Goal: Task Accomplishment & Management: Use online tool/utility

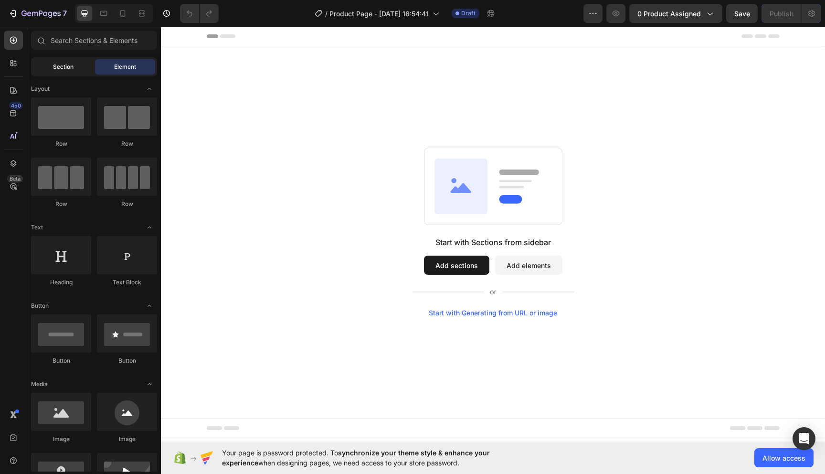
click at [57, 68] on span "Section" at bounding box center [63, 67] width 21 height 9
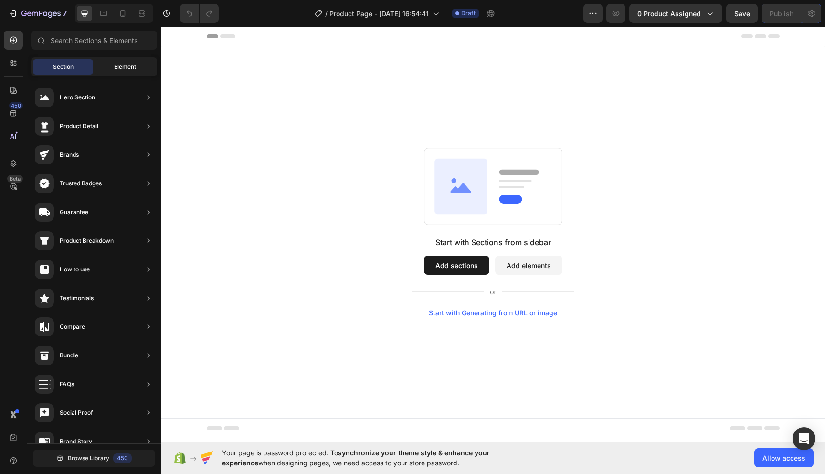
click at [125, 65] on span "Element" at bounding box center [125, 67] width 22 height 9
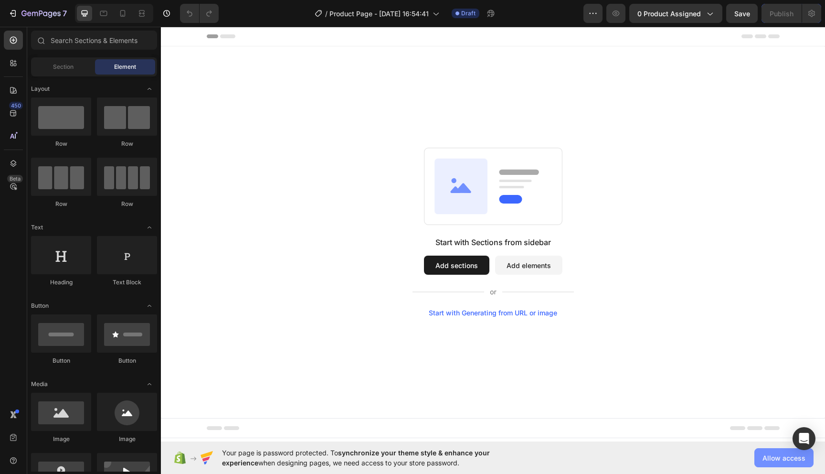
click at [773, 455] on span "Allow access" at bounding box center [784, 458] width 43 height 10
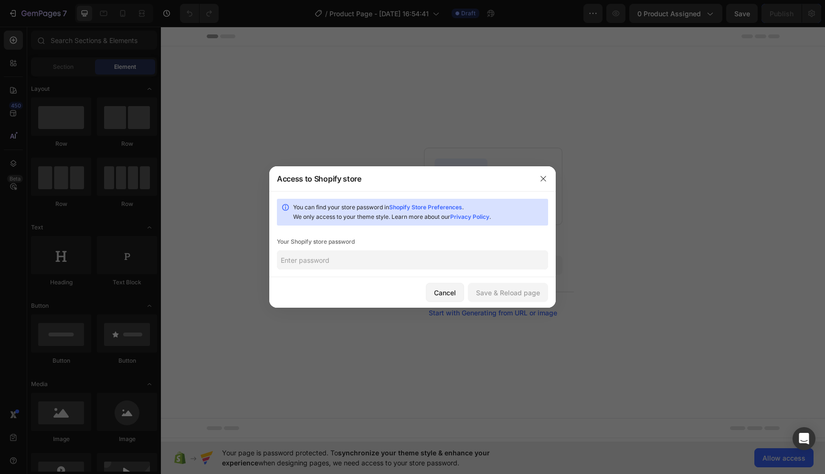
click at [435, 267] on input "text" at bounding box center [412, 259] width 271 height 19
paste input "peepro"
type input "peepro"
click at [490, 299] on button "Save & Reload page" at bounding box center [508, 292] width 80 height 19
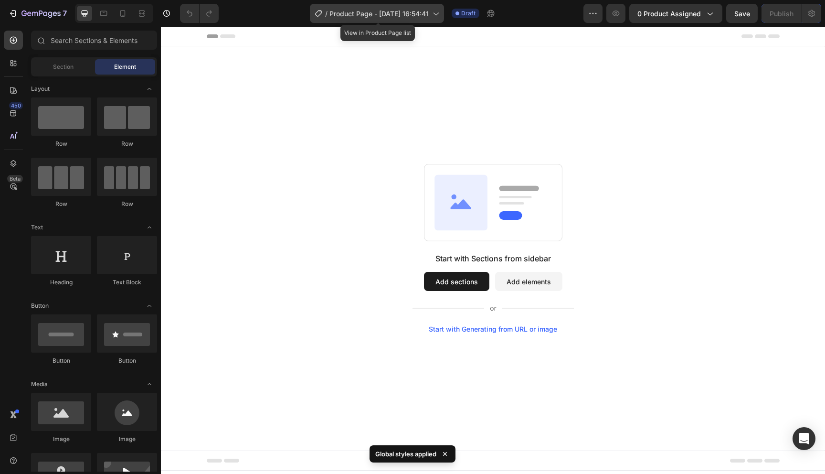
click at [439, 13] on icon at bounding box center [436, 14] width 10 height 10
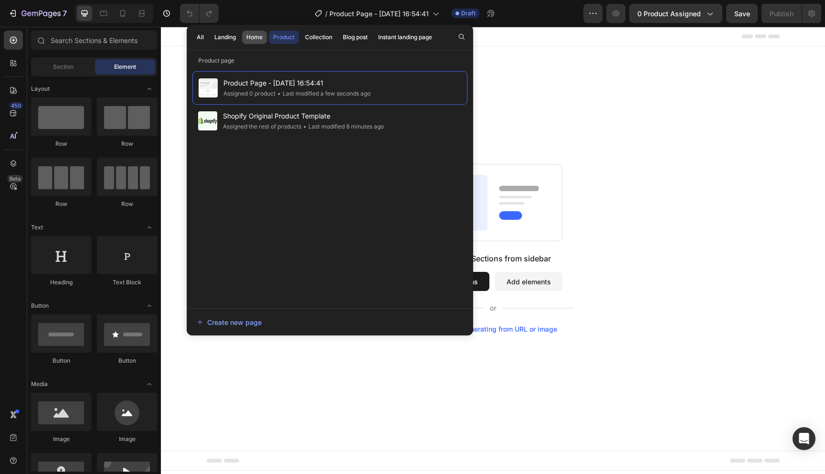
click at [252, 36] on div "Home" at bounding box center [254, 37] width 16 height 9
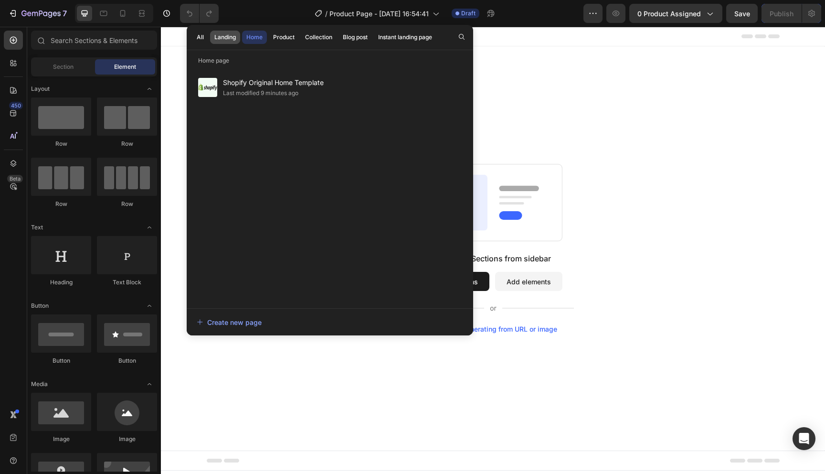
click at [222, 36] on div "Landing" at bounding box center [224, 37] width 21 height 9
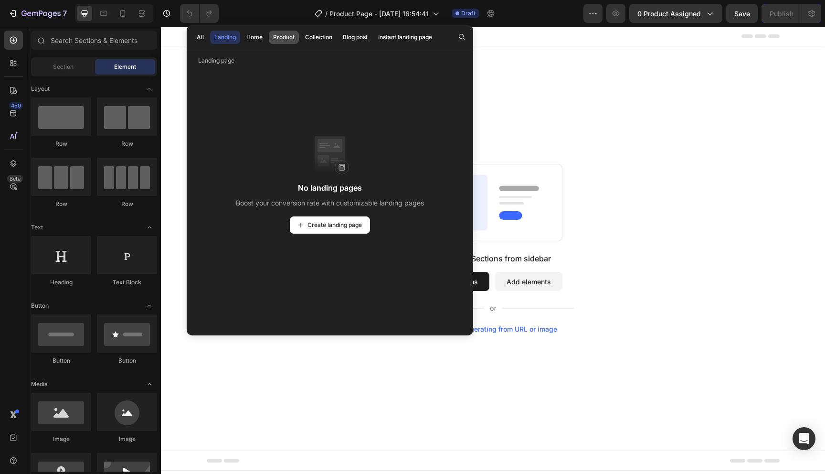
click at [301, 37] on button "Product" at bounding box center [319, 37] width 36 height 13
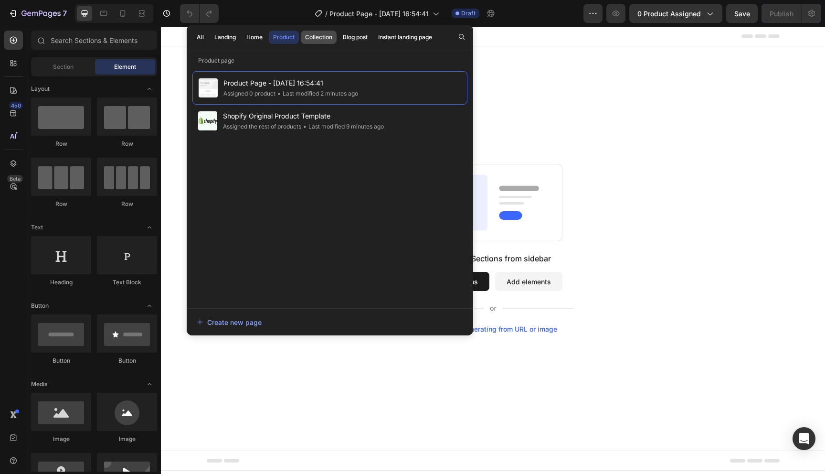
click at [339, 43] on button "Collection" at bounding box center [355, 37] width 33 height 13
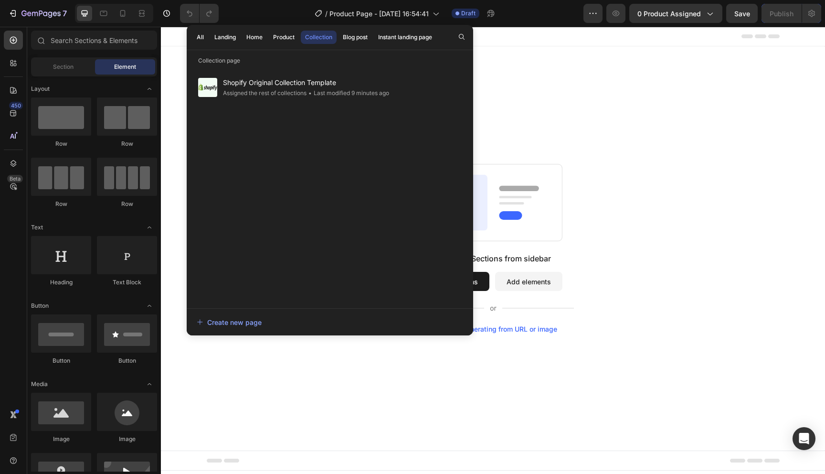
click at [209, 37] on div "All Landing Home Product Collection Blog post Instant landing page" at bounding box center [315, 37] width 256 height 25
click at [201, 37] on div "All" at bounding box center [200, 37] width 7 height 9
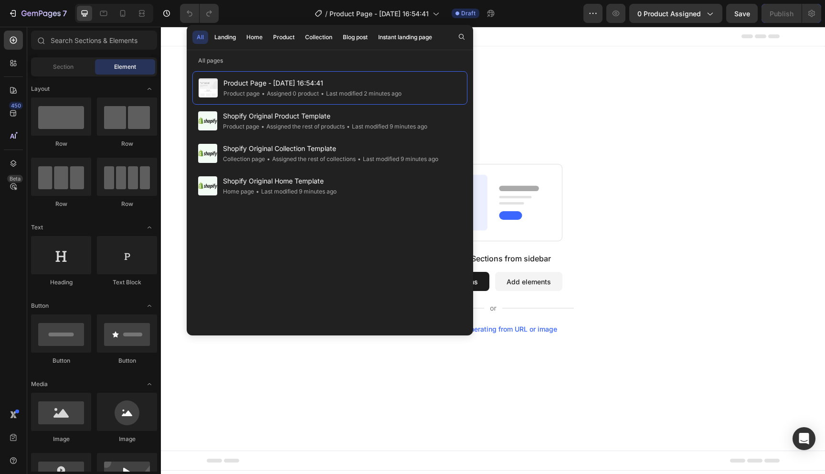
click at [172, 49] on div "Start with Sections from sidebar Add sections Add elements Start with Generatin…" at bounding box center [493, 248] width 664 height 404
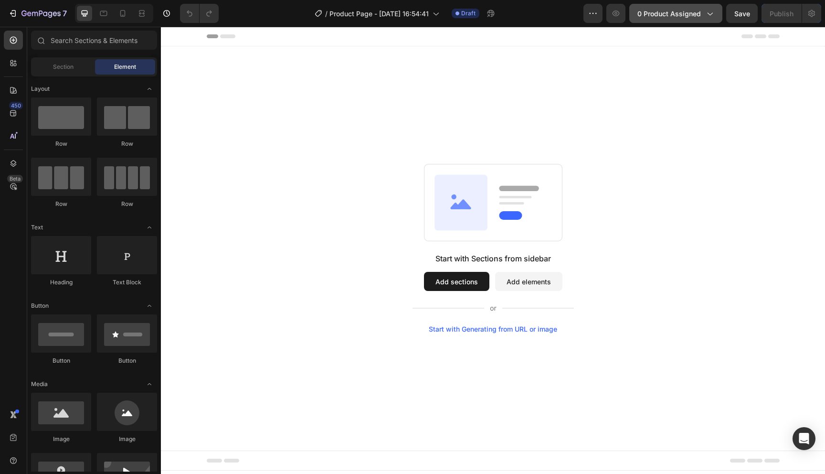
click at [677, 12] on span "0 product assigned" at bounding box center [670, 14] width 64 height 10
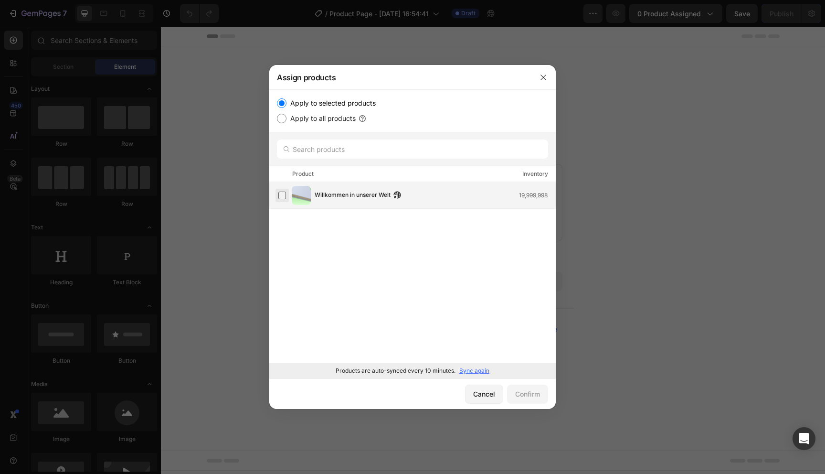
click at [286, 198] on label at bounding box center [282, 196] width 8 height 8
click at [522, 401] on button "Confirm" at bounding box center [527, 394] width 41 height 19
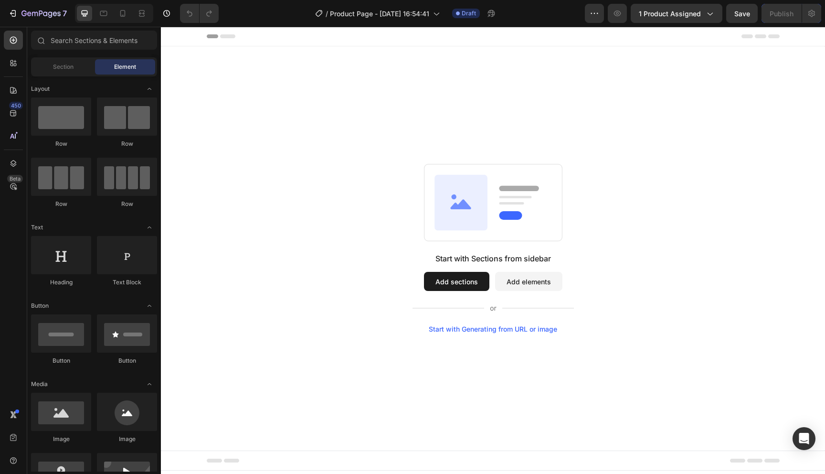
click at [443, 282] on button "Add sections" at bounding box center [456, 281] width 65 height 19
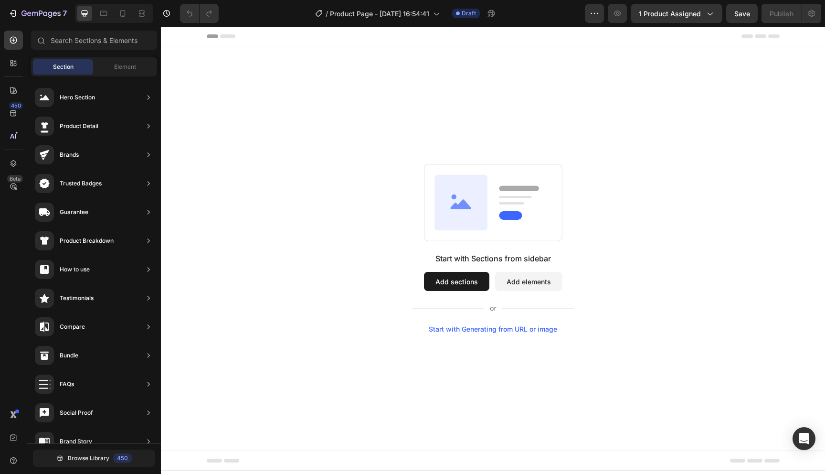
click at [75, 67] on div "Section" at bounding box center [63, 66] width 60 height 15
click at [130, 69] on span "Element" at bounding box center [125, 67] width 22 height 9
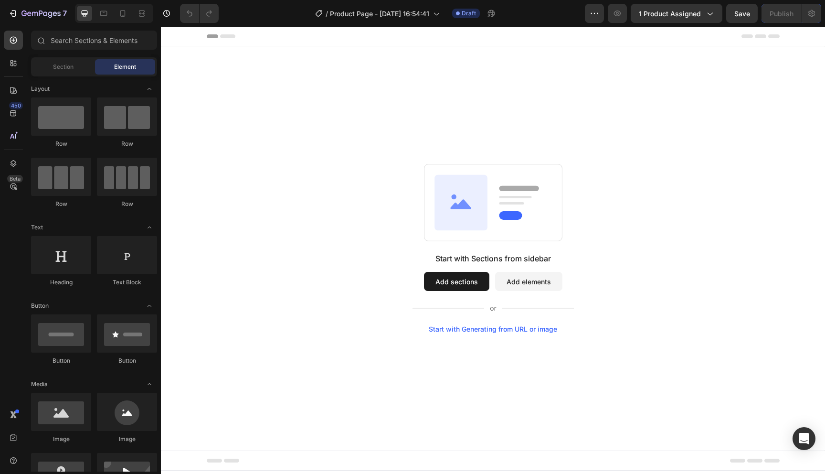
click at [450, 286] on button "Add sections" at bounding box center [456, 281] width 65 height 19
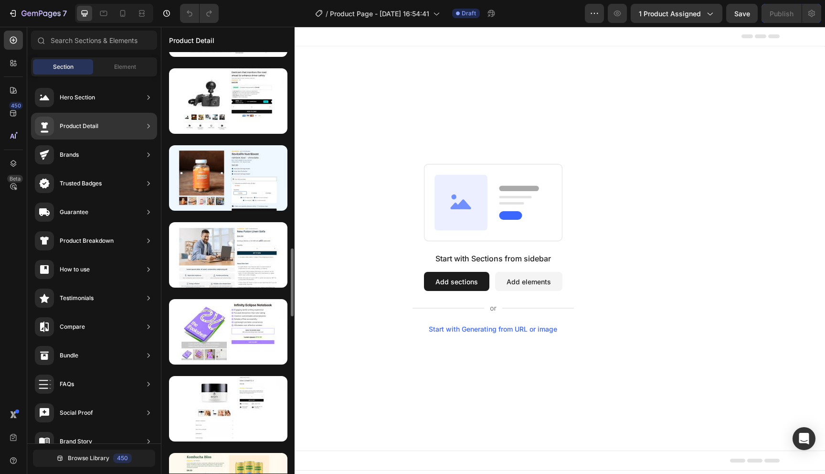
scroll to position [1219, 0]
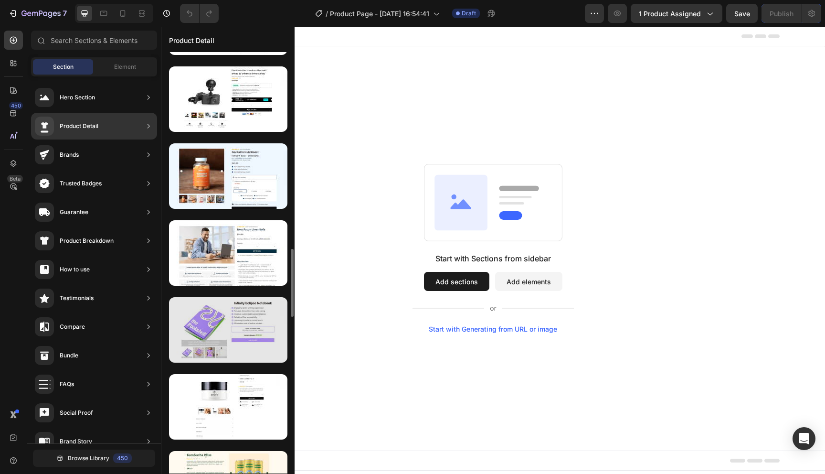
click at [257, 322] on div at bounding box center [228, 329] width 118 height 65
click at [257, 355] on div at bounding box center [228, 329] width 118 height 65
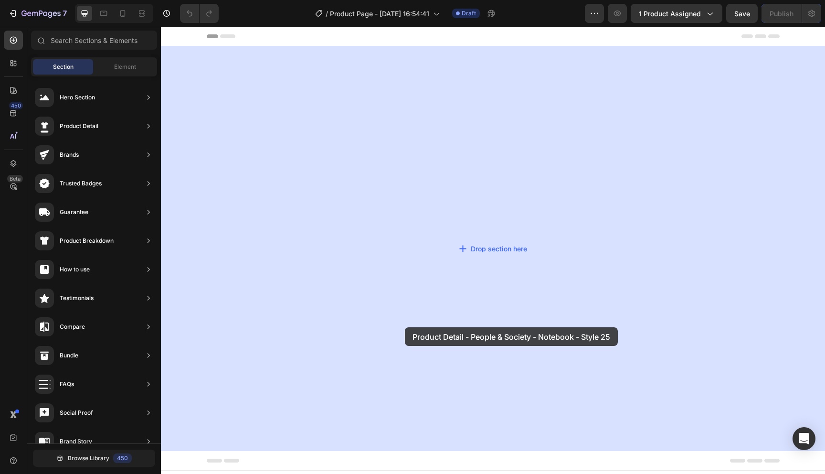
drag, startPoint x: 418, startPoint y: 382, endPoint x: 405, endPoint y: 327, distance: 56.3
click at [405, 327] on body "Header Root Start with Sections from sidebar Add sections Add elements Start wi…" at bounding box center [493, 250] width 664 height 447
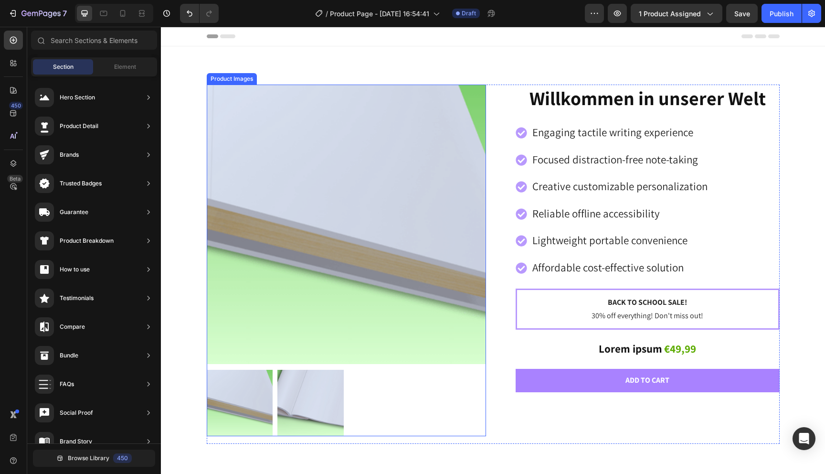
click at [319, 392] on img at bounding box center [311, 403] width 66 height 66
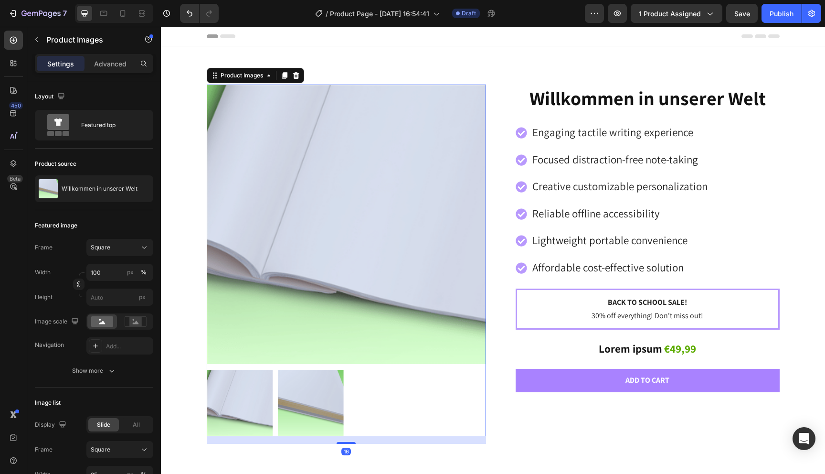
click at [231, 402] on img at bounding box center [240, 403] width 66 height 66
click at [255, 403] on img at bounding box center [240, 403] width 66 height 66
click at [312, 407] on img at bounding box center [311, 403] width 66 height 66
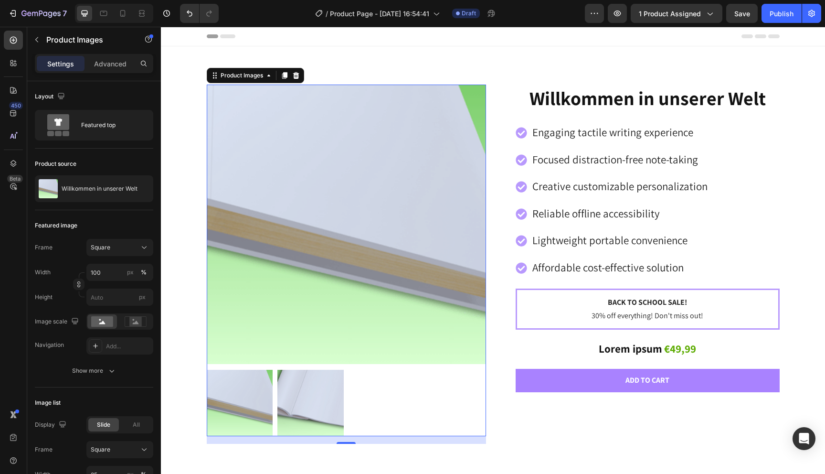
click at [343, 249] on img at bounding box center [346, 224] width 279 height 279
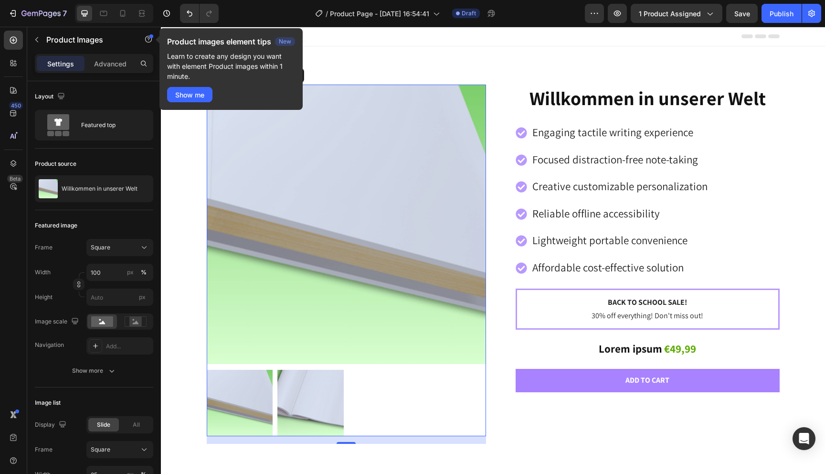
click at [419, 181] on img at bounding box center [346, 224] width 279 height 279
click at [305, 374] on img at bounding box center [311, 403] width 66 height 66
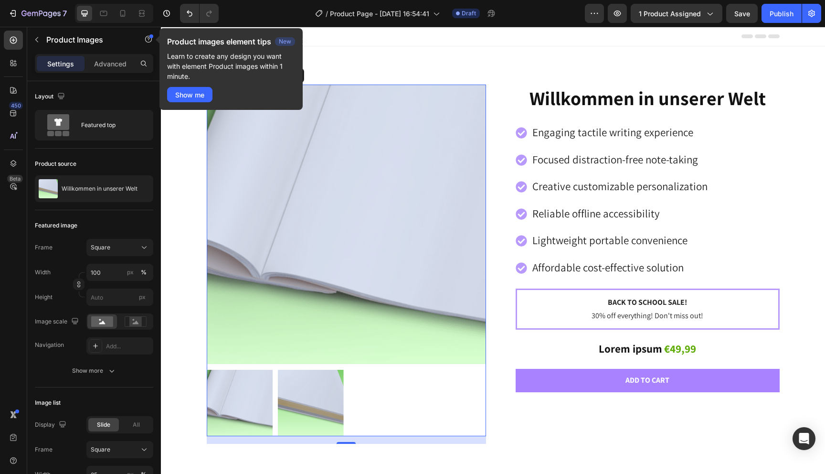
click at [264, 395] on img at bounding box center [240, 403] width 66 height 66
click at [227, 55] on p "Learn to create any design you want with element Product images within 1 minute." at bounding box center [231, 66] width 128 height 30
click at [151, 39] on icon "button" at bounding box center [148, 39] width 7 height 7
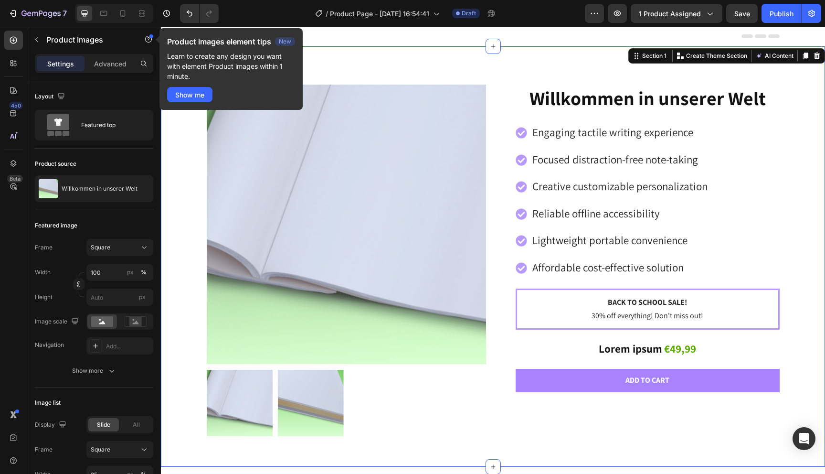
click at [182, 182] on div "Product Images Willkommen in unserer Welt Product Title Engaging tactile writin…" at bounding box center [493, 264] width 650 height 359
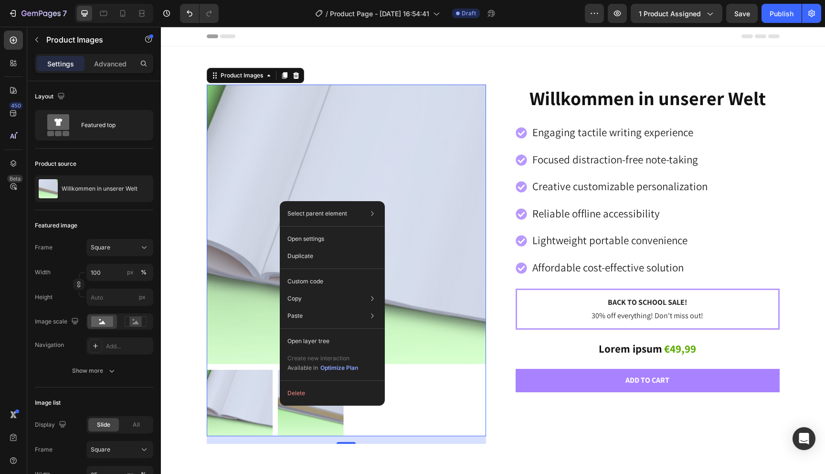
click at [267, 207] on img at bounding box center [346, 224] width 279 height 279
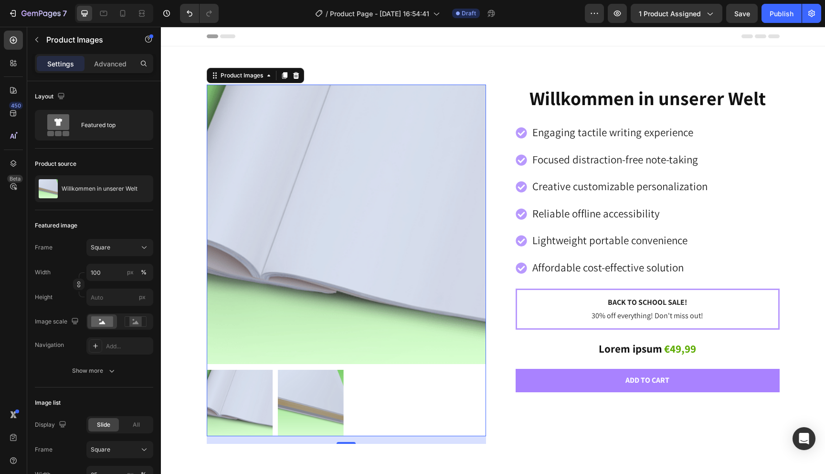
click at [268, 217] on img at bounding box center [346, 224] width 279 height 279
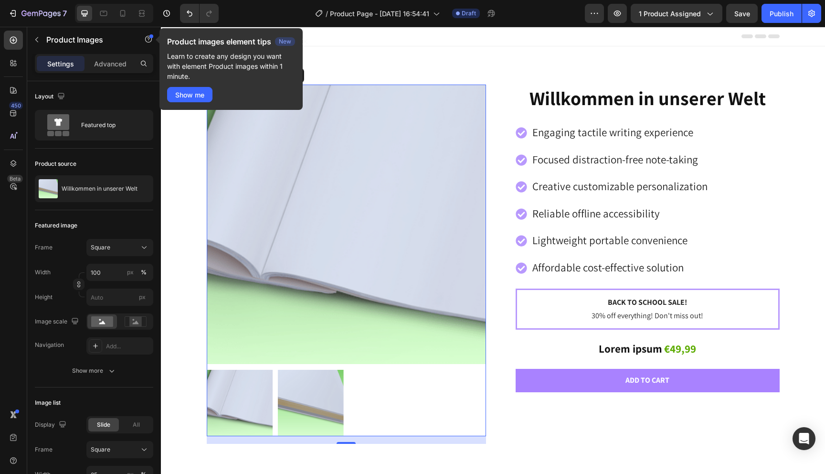
click at [268, 76] on icon at bounding box center [269, 76] width 8 height 8
click at [243, 170] on img at bounding box center [346, 224] width 279 height 279
click at [282, 210] on img at bounding box center [346, 224] width 279 height 279
click at [136, 324] on rect at bounding box center [135, 322] width 12 height 10
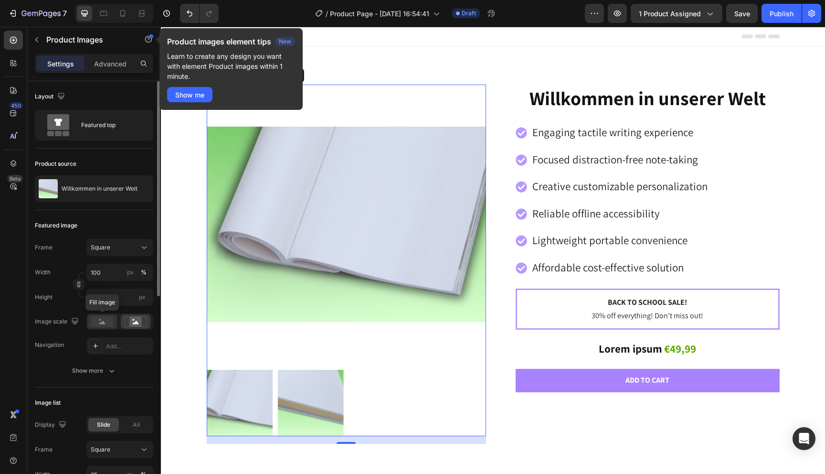
click at [104, 324] on rect at bounding box center [102, 321] width 22 height 11
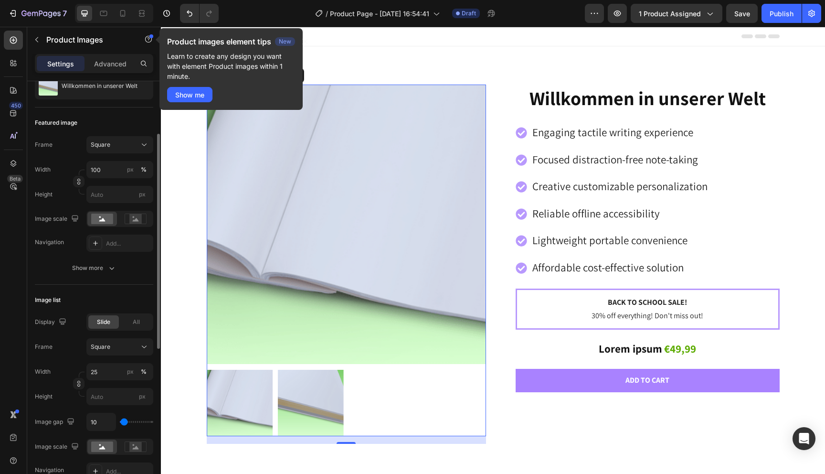
scroll to position [147, 0]
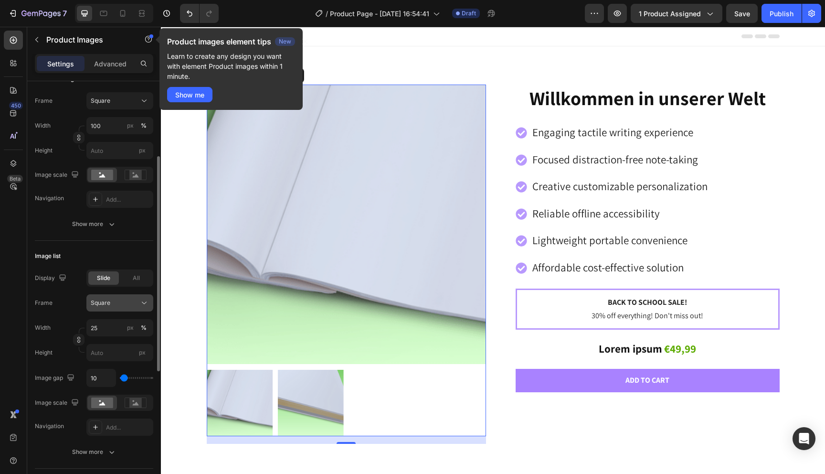
click at [144, 301] on icon at bounding box center [144, 303] width 10 height 10
click at [140, 278] on div "All" at bounding box center [136, 277] width 31 height 13
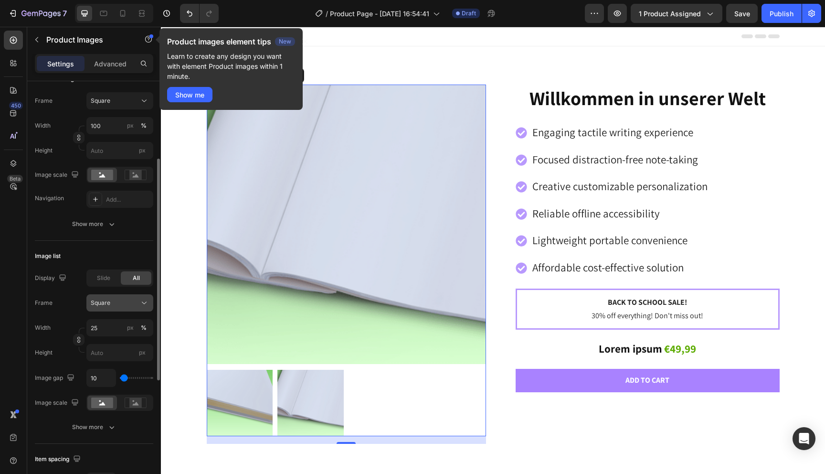
click at [136, 307] on div "Square" at bounding box center [120, 303] width 58 height 10
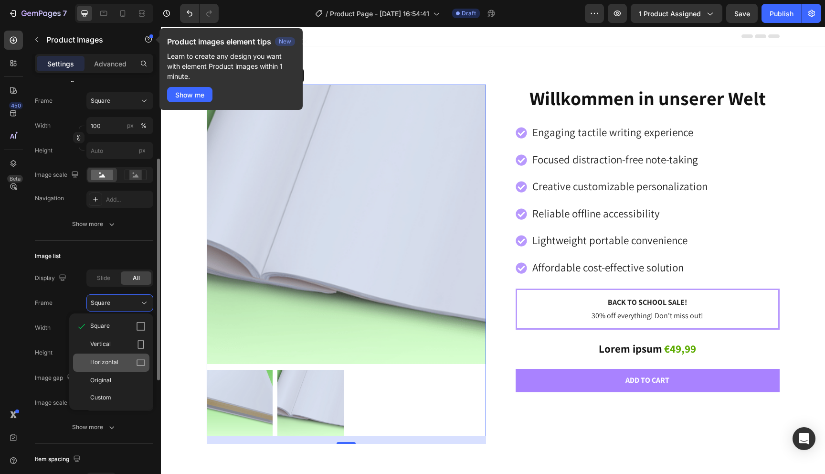
click at [133, 356] on div "Horizontal" at bounding box center [111, 362] width 76 height 18
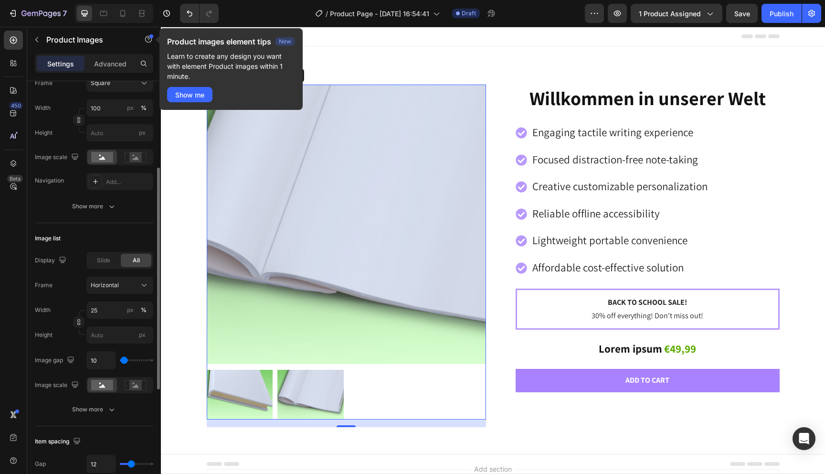
scroll to position [166, 0]
click at [113, 411] on icon "button" at bounding box center [112, 408] width 10 height 10
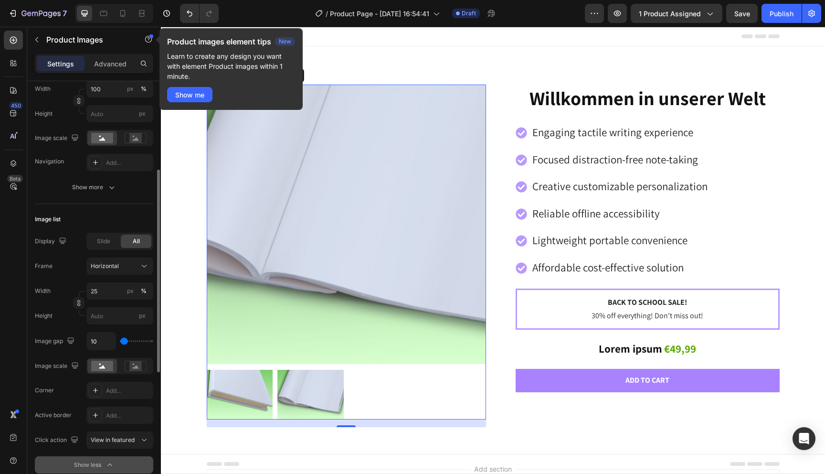
scroll to position [228, 0]
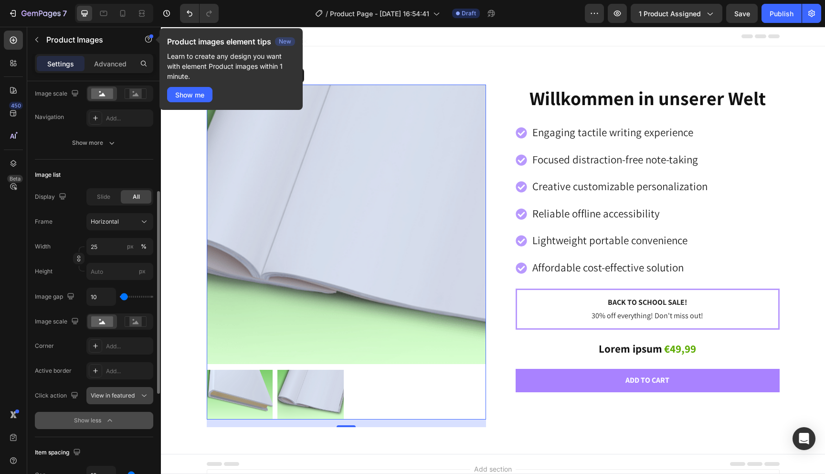
click at [138, 400] on div "View in featured" at bounding box center [120, 396] width 58 height 10
click at [43, 404] on div "Corner Add... Active border Add... Click action View in featured Show less" at bounding box center [94, 383] width 118 height 92
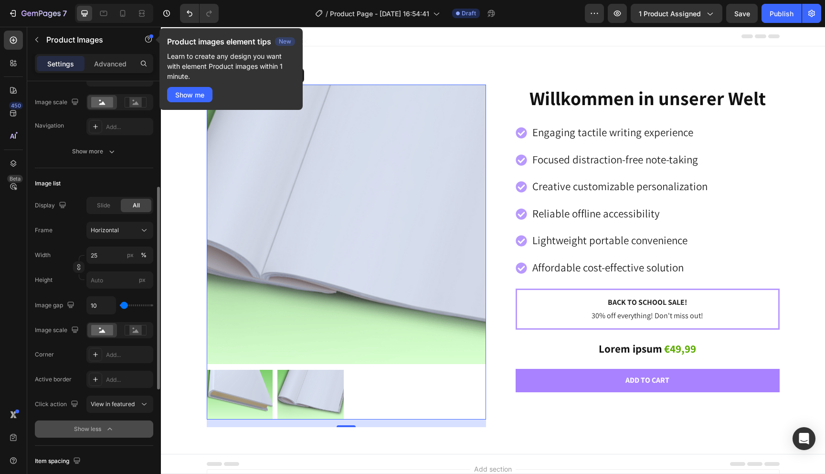
scroll to position [0, 0]
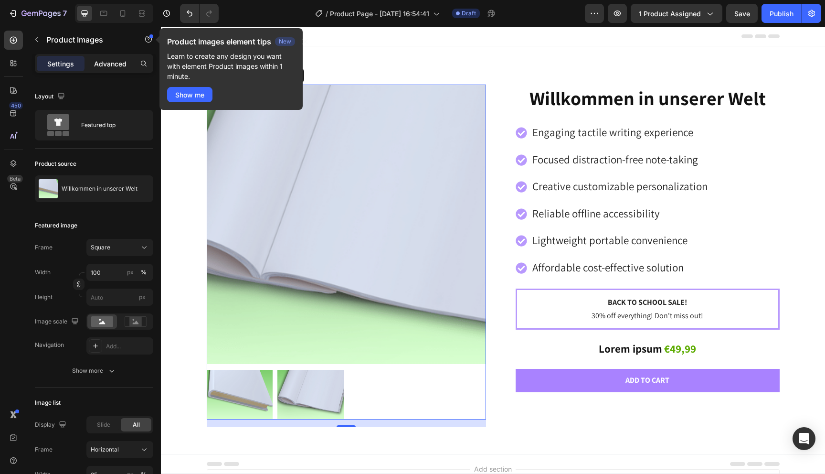
click at [114, 69] on div "Advanced" at bounding box center [110, 63] width 48 height 15
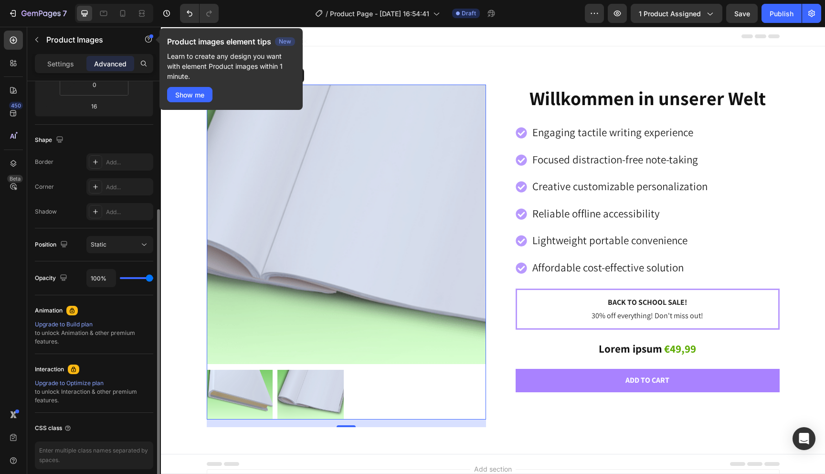
scroll to position [243, 0]
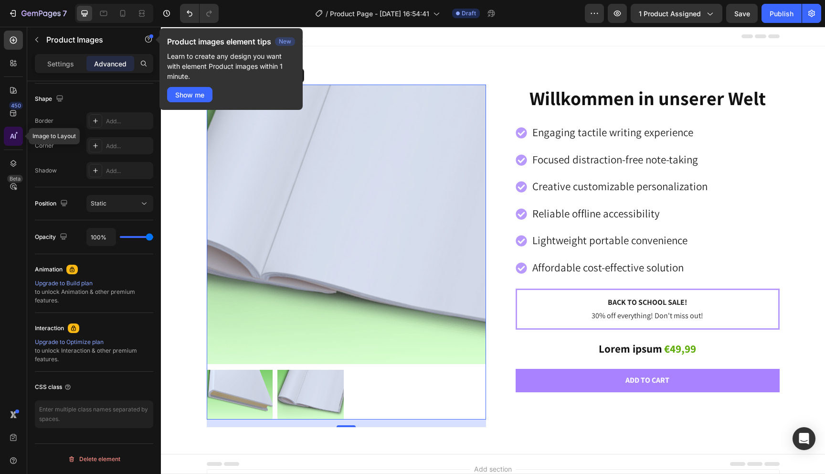
click at [18, 138] on icon at bounding box center [14, 136] width 10 height 10
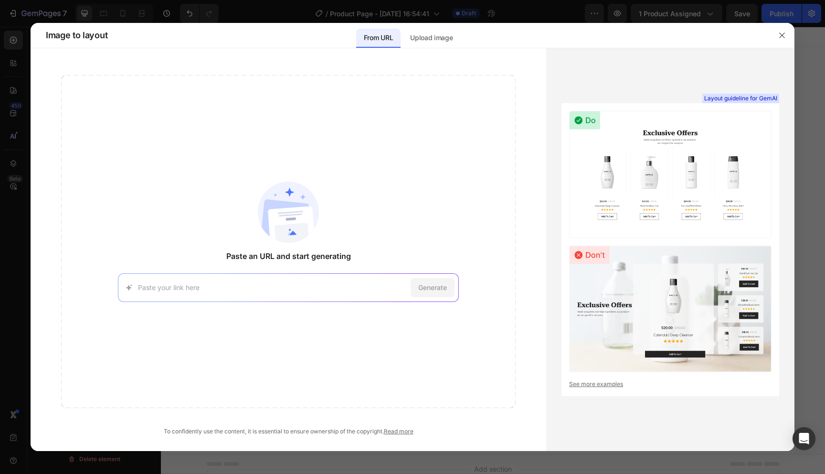
click at [788, 182] on div "Layout guideline for GemAI See more examples" at bounding box center [670, 249] width 248 height 403
click at [813, 194] on div at bounding box center [412, 237] width 825 height 474
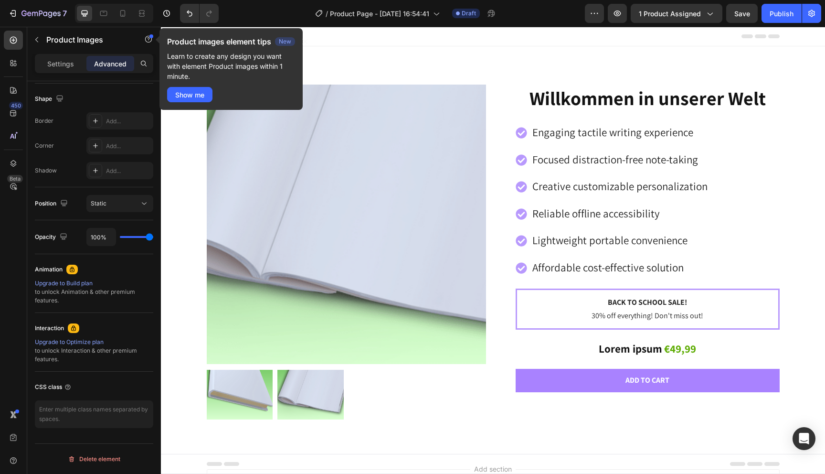
click at [430, 460] on div "Footer" at bounding box center [493, 463] width 573 height 19
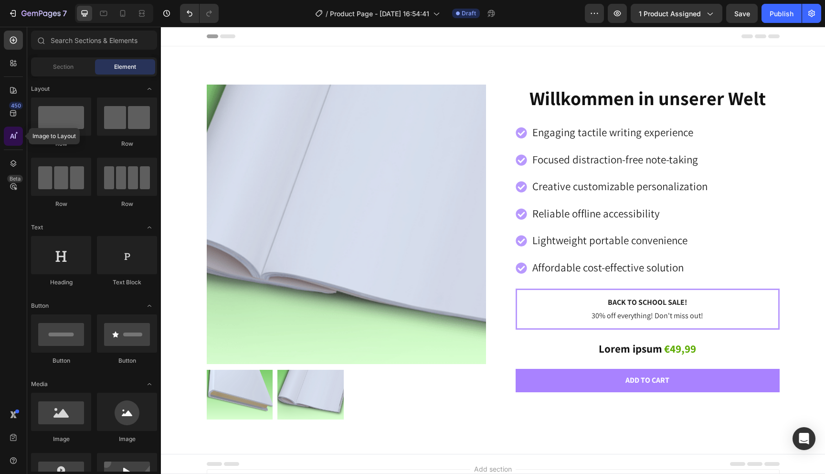
click at [17, 139] on icon at bounding box center [14, 136] width 10 height 10
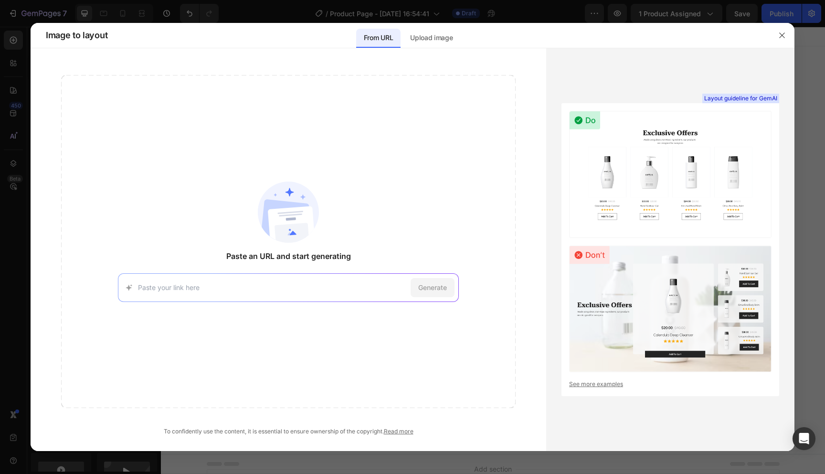
click at [185, 283] on input at bounding box center [272, 287] width 269 height 10
click at [294, 292] on input at bounding box center [272, 287] width 269 height 10
click at [223, 290] on input at bounding box center [272, 287] width 269 height 10
paste input "[URL][DOMAIN_NAME]"
type input "[URL][DOMAIN_NAME]"
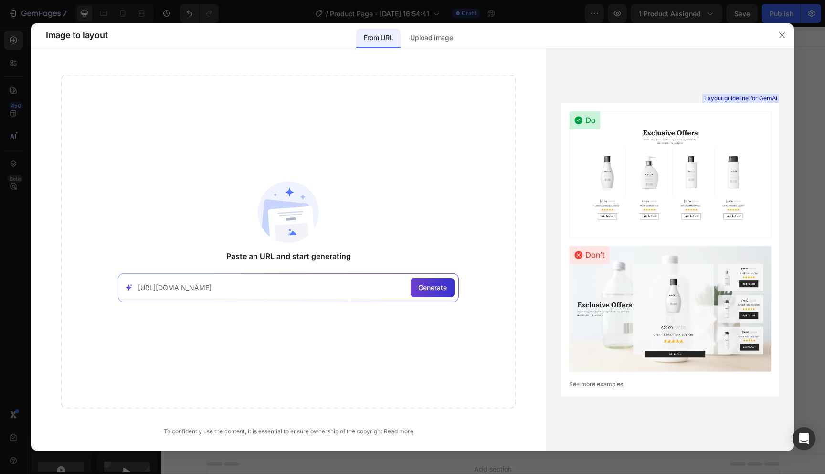
click at [438, 289] on span "Generate" at bounding box center [432, 287] width 29 height 10
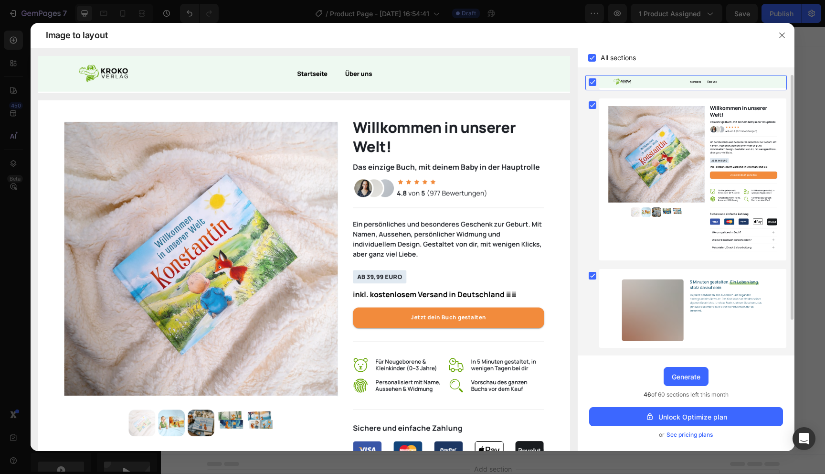
click at [592, 81] on rect at bounding box center [593, 82] width 8 height 8
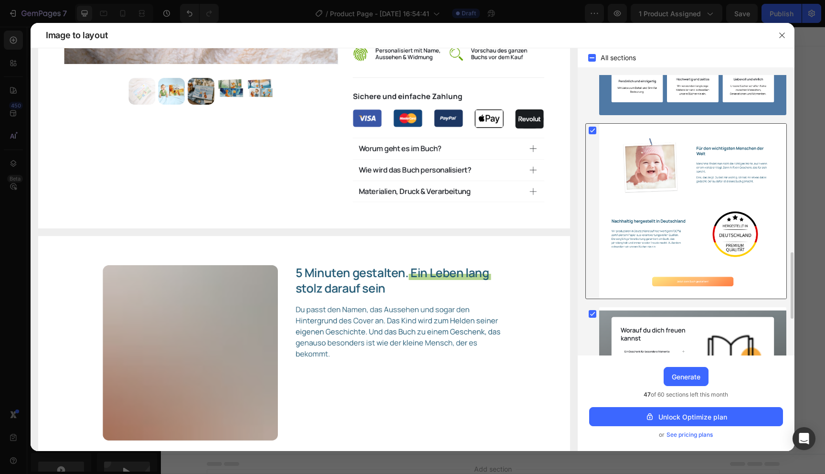
scroll to position [898, 0]
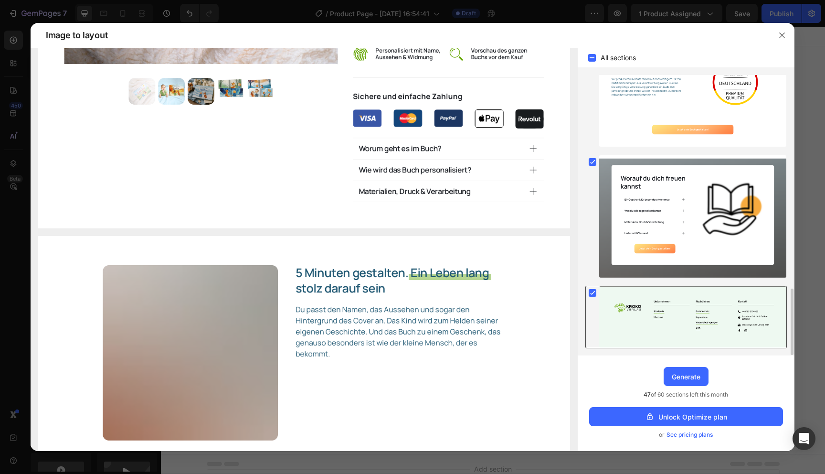
click at [590, 293] on rect at bounding box center [593, 293] width 8 height 8
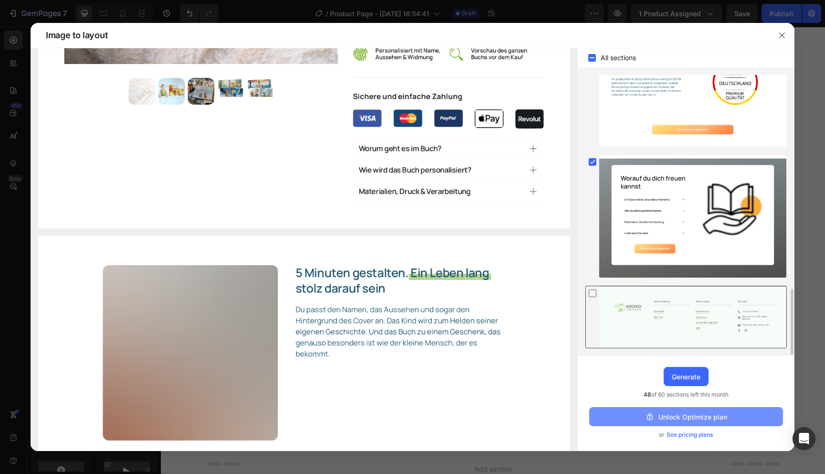
click at [685, 418] on div "Unlock Optimize plan" at bounding box center [686, 417] width 82 height 10
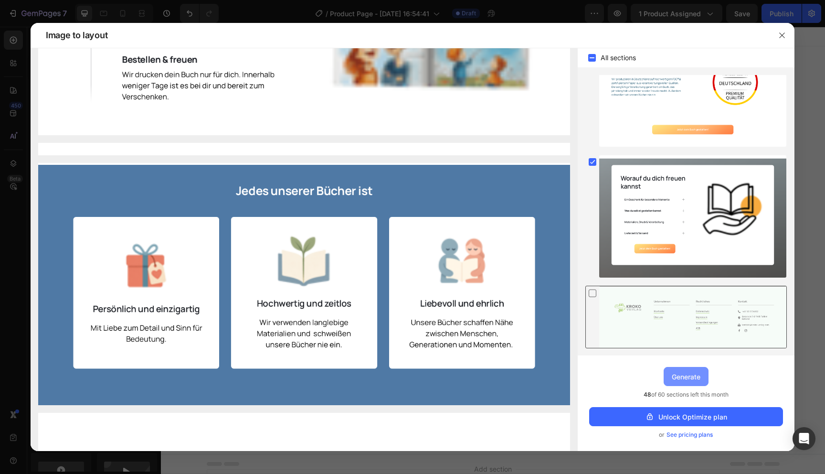
click at [696, 373] on div "Generate" at bounding box center [686, 377] width 29 height 10
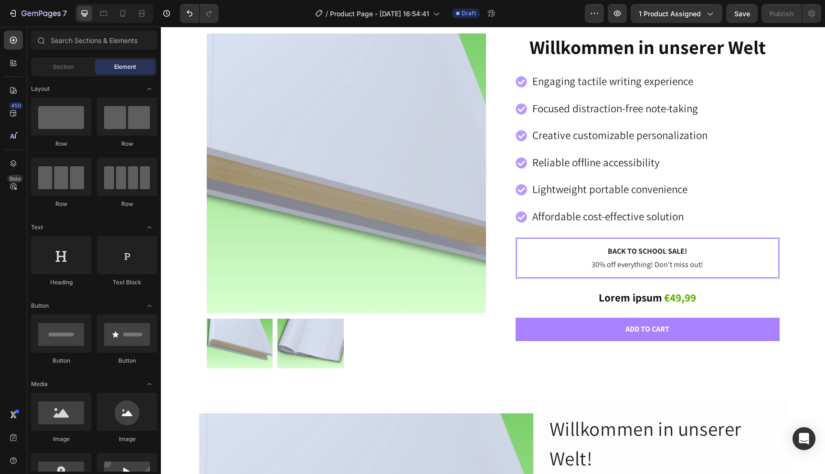
scroll to position [0, 0]
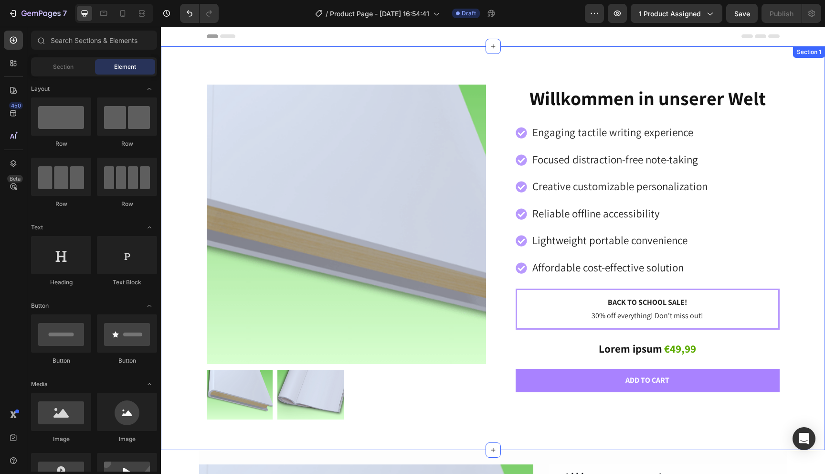
click at [195, 360] on div "Product Images Willkommen in unserer Welt Product Title Engaging tactile writin…" at bounding box center [493, 256] width 650 height 343
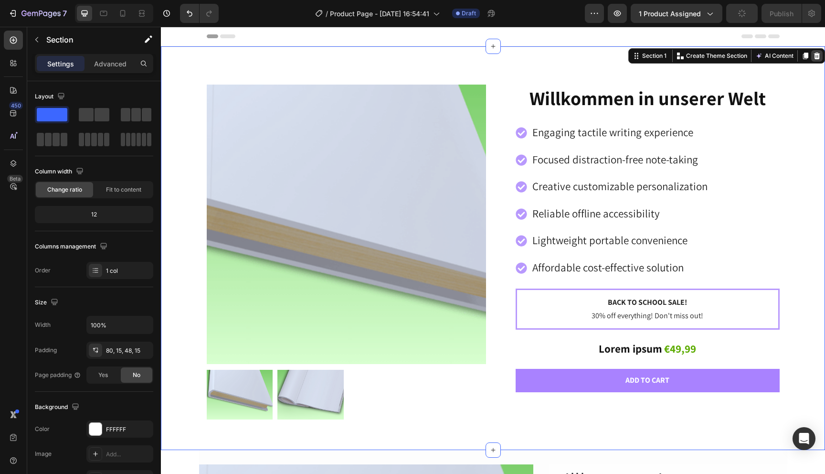
click at [814, 56] on icon at bounding box center [817, 56] width 6 height 7
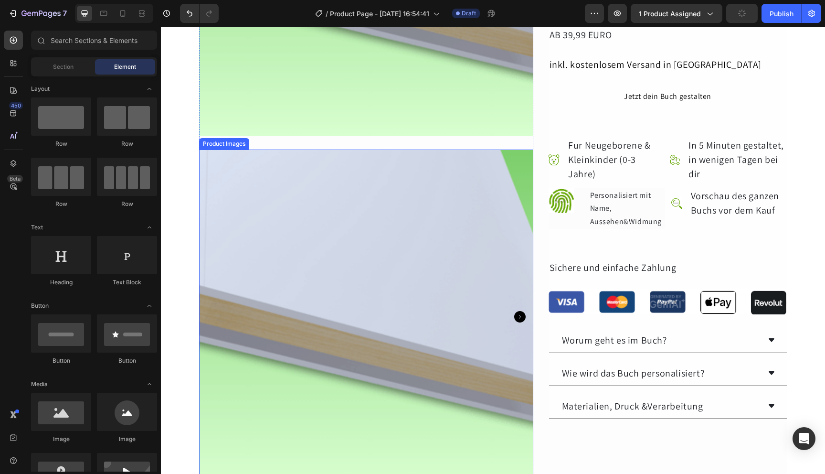
scroll to position [64, 0]
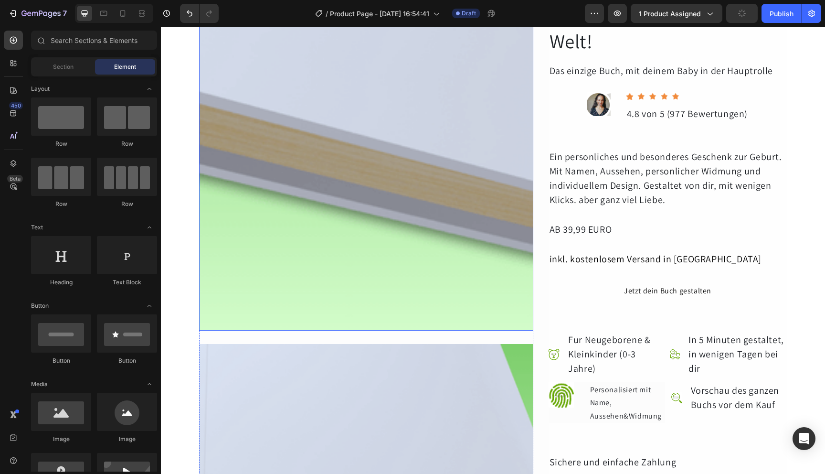
click at [409, 269] on img at bounding box center [366, 163] width 334 height 334
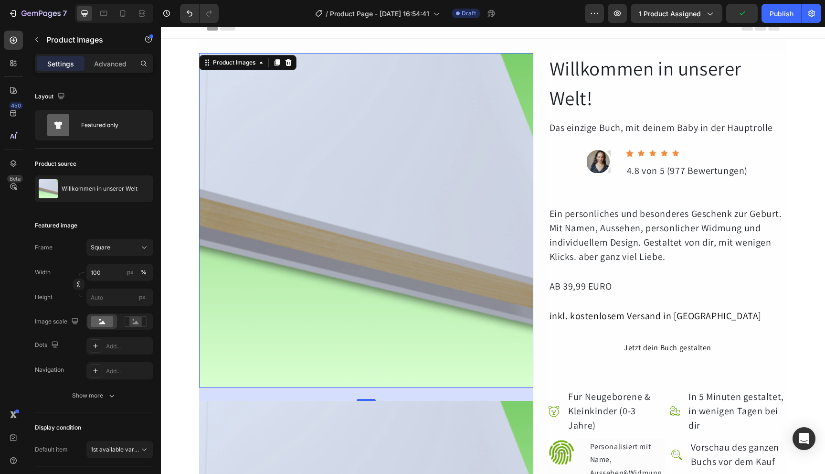
scroll to position [0, 0]
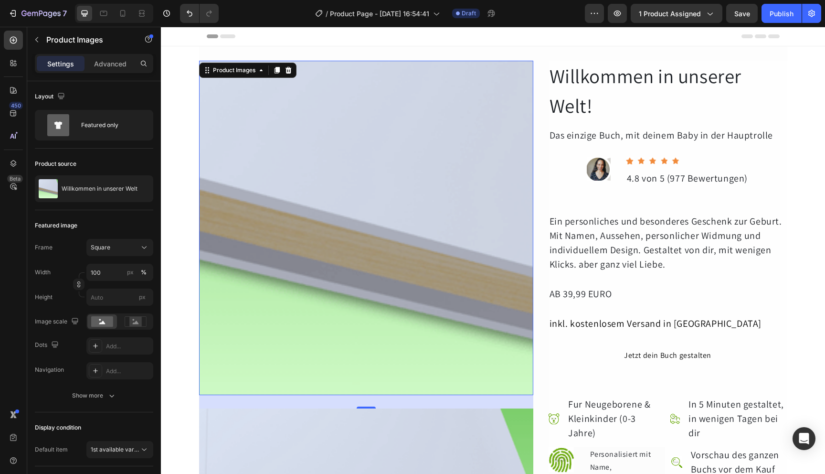
click at [395, 288] on img at bounding box center [366, 228] width 334 height 334
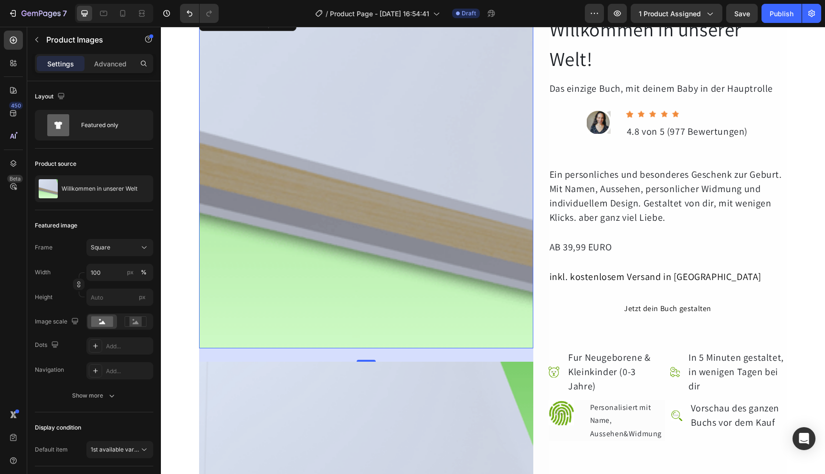
scroll to position [171, 0]
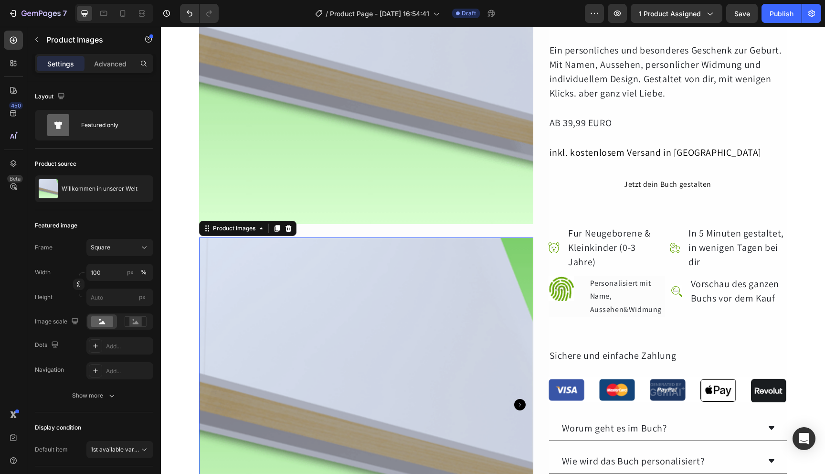
click at [386, 332] on img at bounding box center [366, 404] width 334 height 334
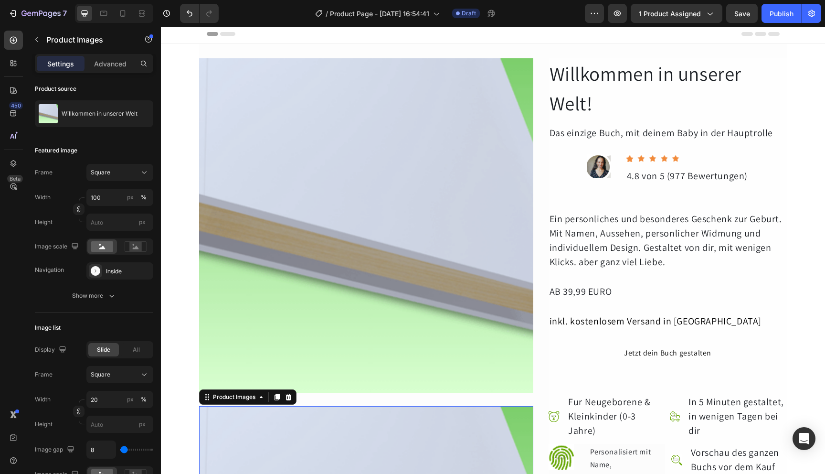
scroll to position [0, 0]
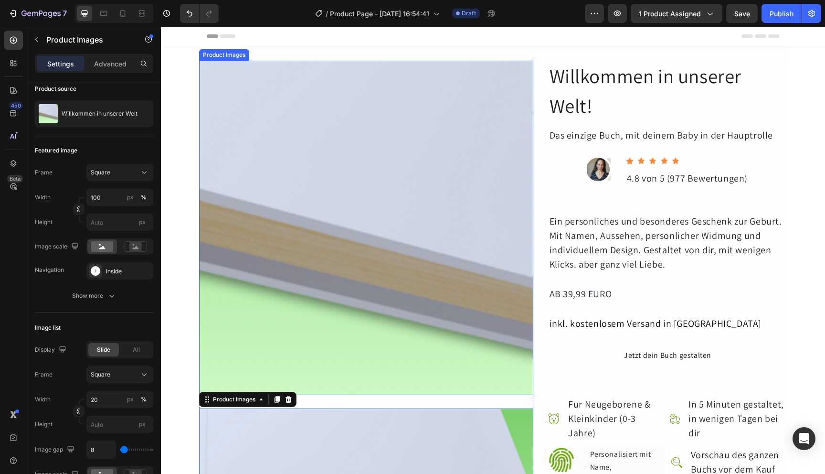
click at [404, 268] on img at bounding box center [366, 228] width 334 height 334
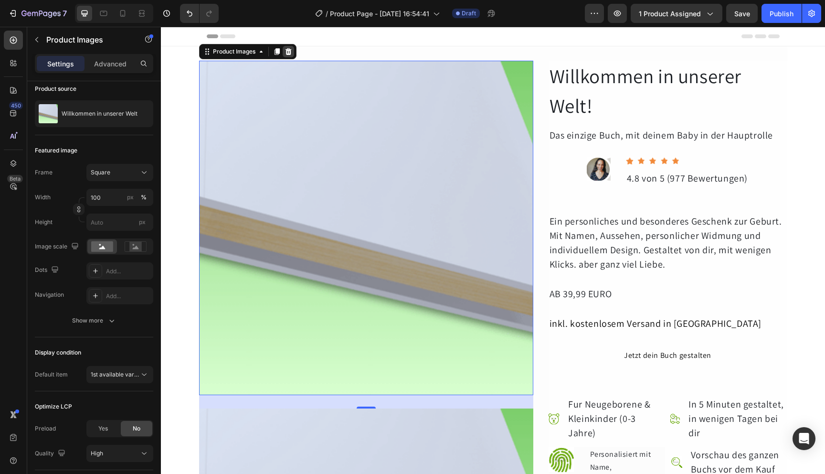
click at [285, 52] on icon at bounding box center [288, 51] width 6 height 7
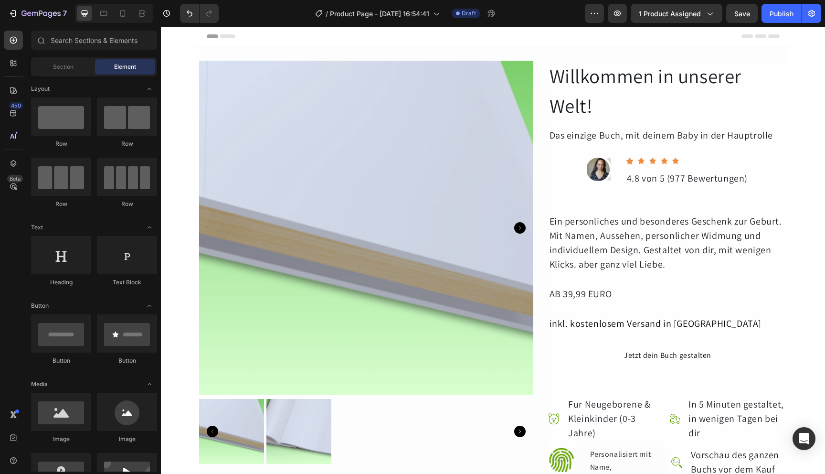
scroll to position [2, 0]
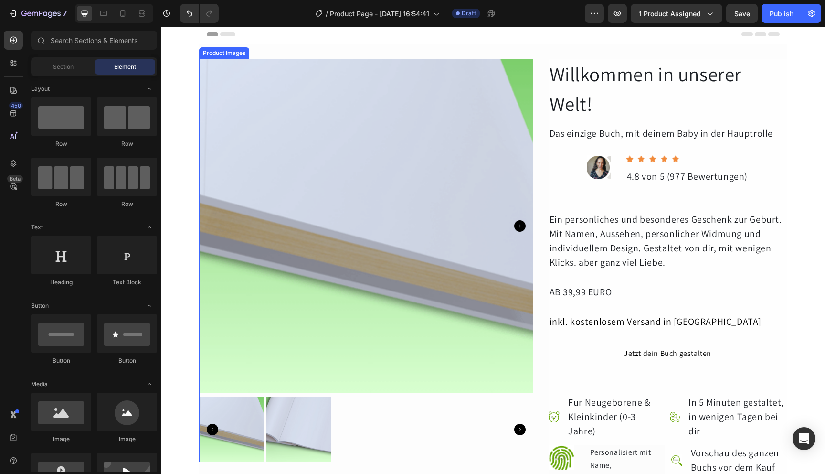
click at [347, 285] on img at bounding box center [366, 226] width 334 height 334
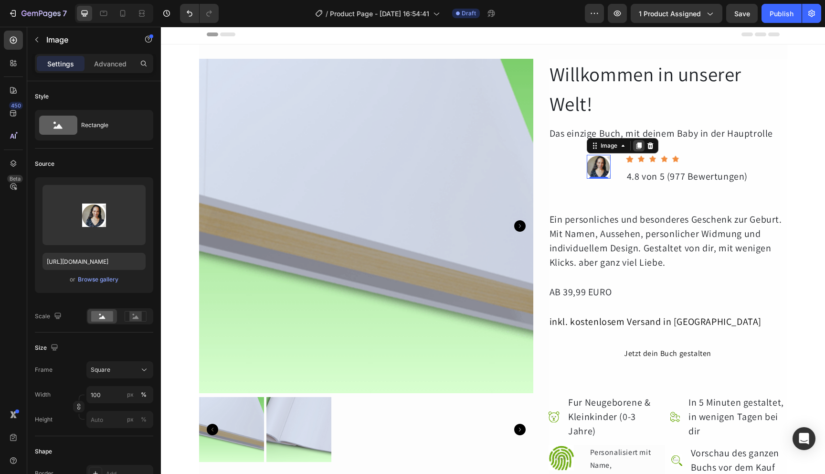
click at [637, 144] on icon at bounding box center [639, 145] width 5 height 7
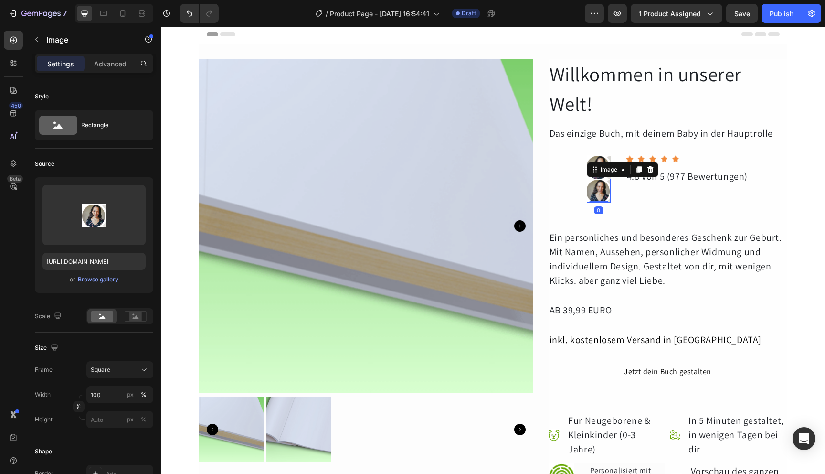
scroll to position [75, 0]
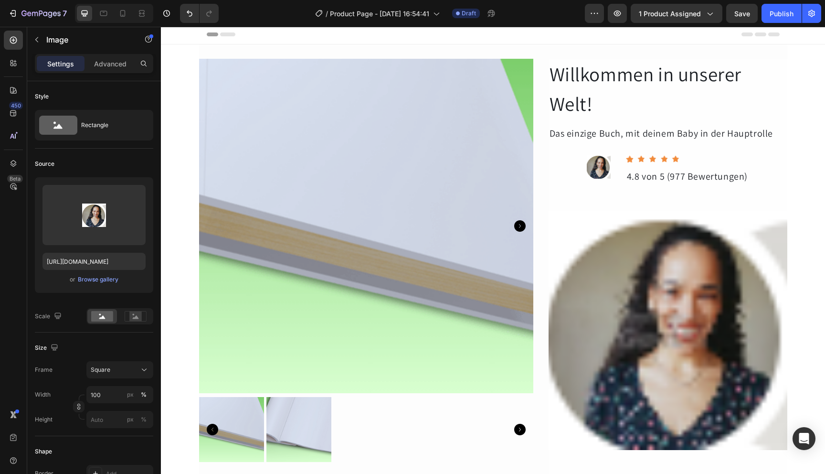
click at [624, 331] on img at bounding box center [668, 330] width 239 height 239
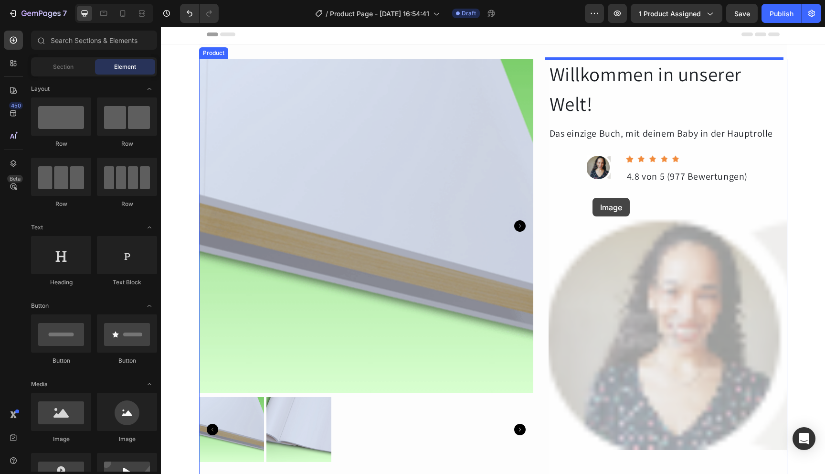
drag, startPoint x: 633, startPoint y: 351, endPoint x: 591, endPoint y: 193, distance: 162.6
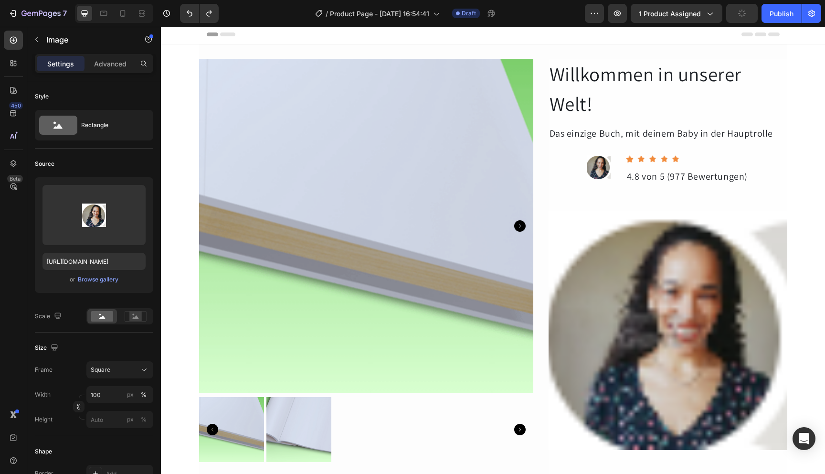
click at [654, 297] on img at bounding box center [668, 330] width 239 height 239
click at [636, 323] on img at bounding box center [668, 330] width 239 height 239
click at [628, 333] on img at bounding box center [668, 330] width 239 height 239
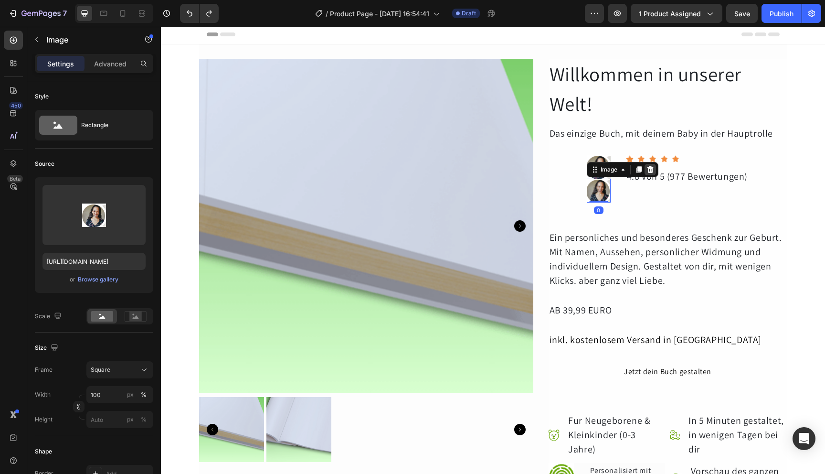
click at [647, 168] on icon at bounding box center [650, 169] width 6 height 7
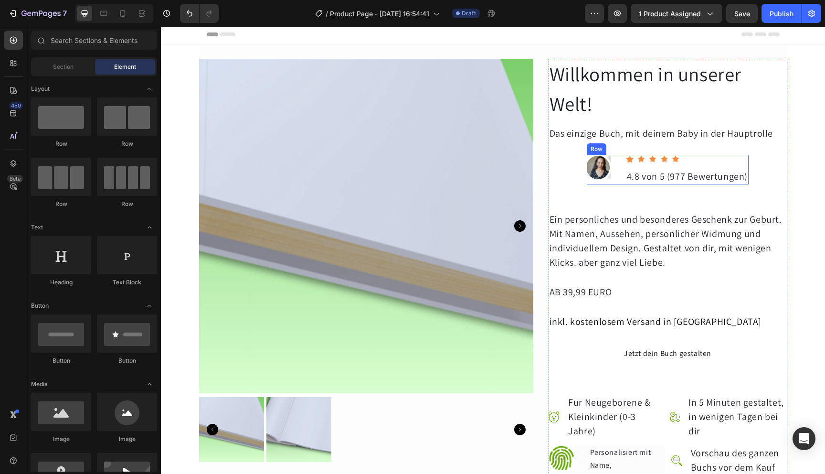
click at [609, 170] on div "Image Icon Icon Icon Icon Icon Icon List Hoz 4.8 von 5 (977 Bewertungen) Text B…" at bounding box center [668, 170] width 162 height 30
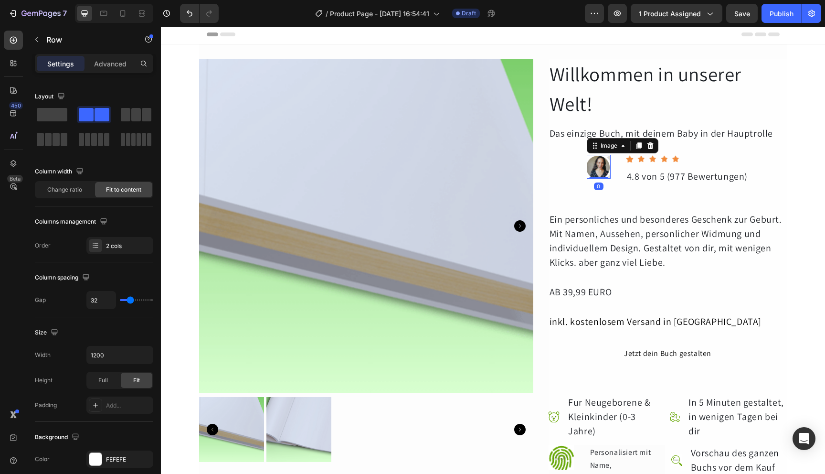
click at [599, 170] on img at bounding box center [599, 167] width 24 height 24
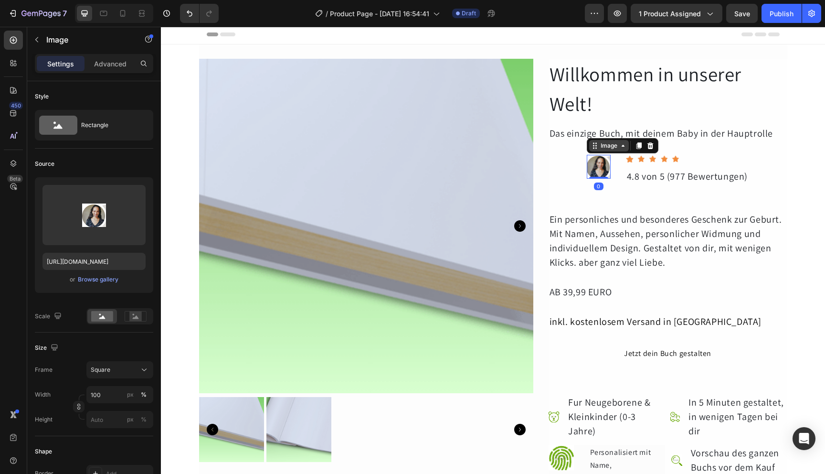
click at [622, 147] on icon at bounding box center [624, 146] width 8 height 8
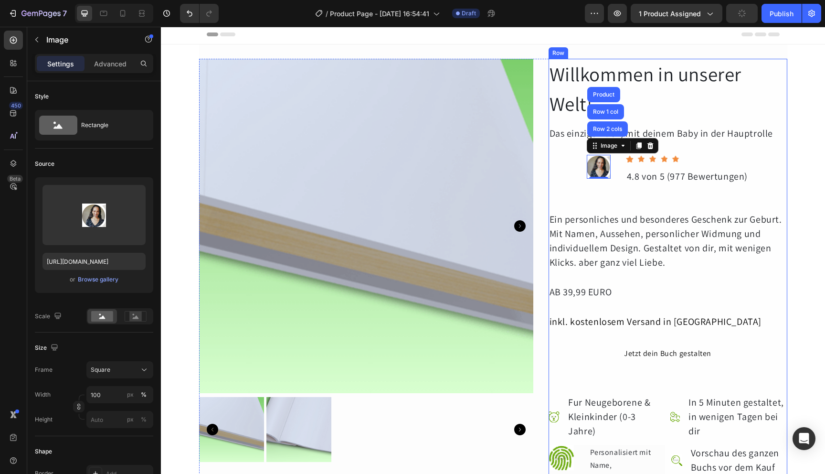
click at [564, 179] on div "Willkommen in unserer Welt! Heading Das einzige Buch, mit deinem Baby in der Ha…" at bounding box center [668, 367] width 239 height 617
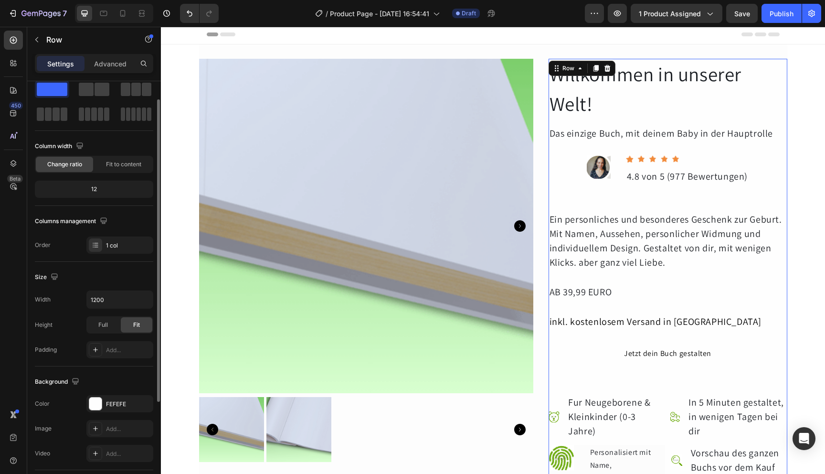
scroll to position [0, 0]
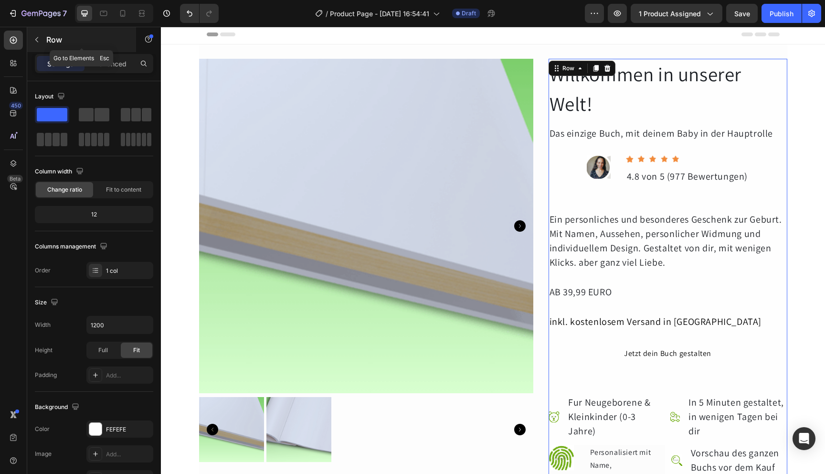
click at [47, 43] on p "Row" at bounding box center [86, 39] width 81 height 11
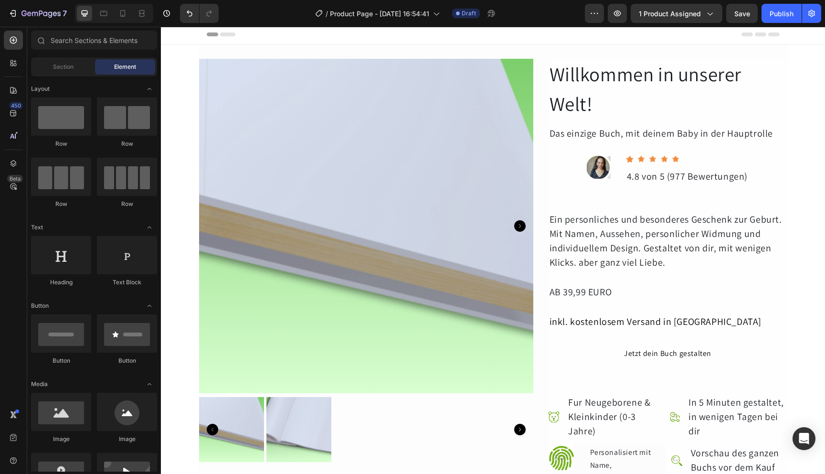
click at [66, 57] on div "Sections(18) Elements(84) Section Element Hero Section Product Detail Brands Tr…" at bounding box center [94, 251] width 134 height 441
click at [62, 63] on span "Section" at bounding box center [63, 67] width 21 height 9
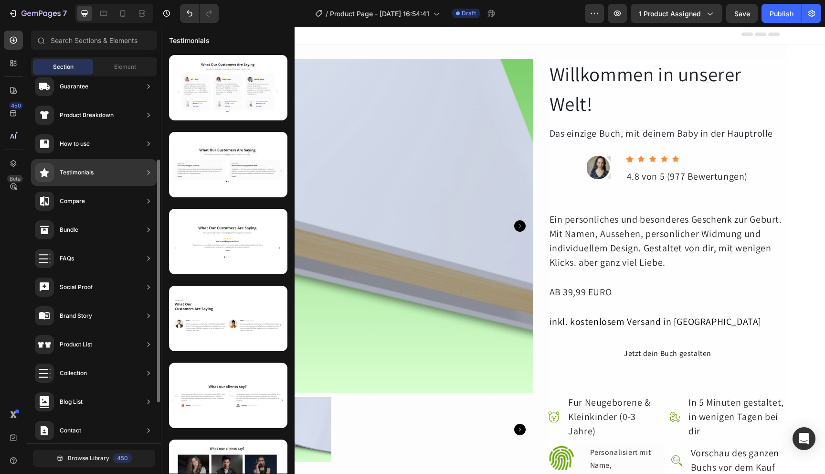
scroll to position [187, 0]
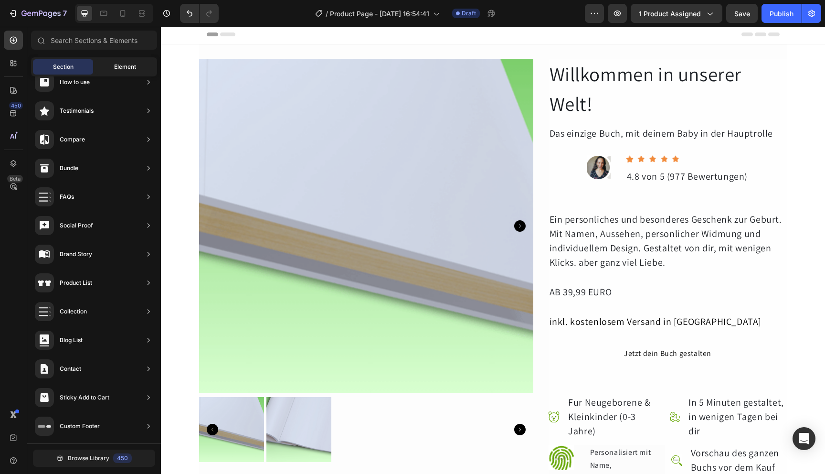
click at [138, 72] on div "Element" at bounding box center [125, 66] width 60 height 15
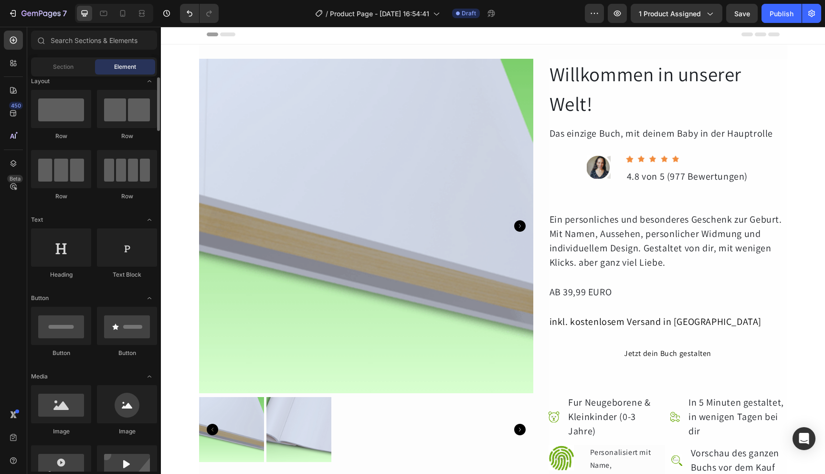
scroll to position [136, 0]
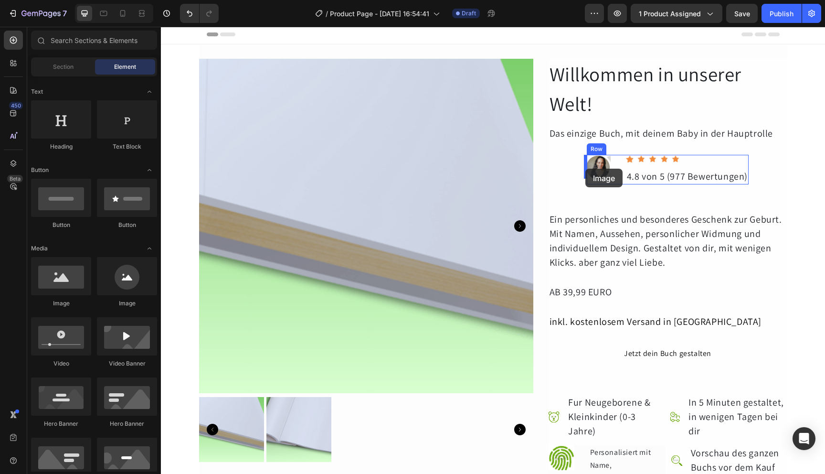
drag, startPoint x: 282, startPoint y: 303, endPoint x: 586, endPoint y: 169, distance: 331.7
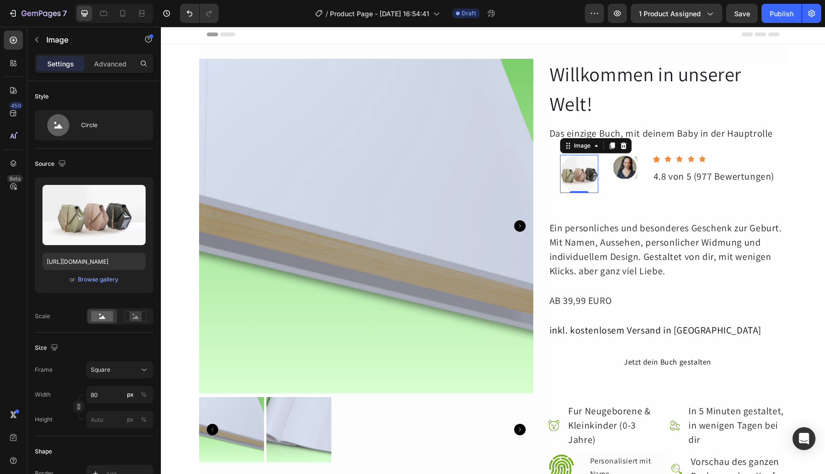
click at [585, 185] on img at bounding box center [579, 174] width 38 height 38
click at [571, 177] on img at bounding box center [579, 174] width 38 height 38
drag, startPoint x: 579, startPoint y: 192, endPoint x: 580, endPoint y: 177, distance: 14.8
click at [580, 177] on div "Image 0" at bounding box center [579, 174] width 38 height 38
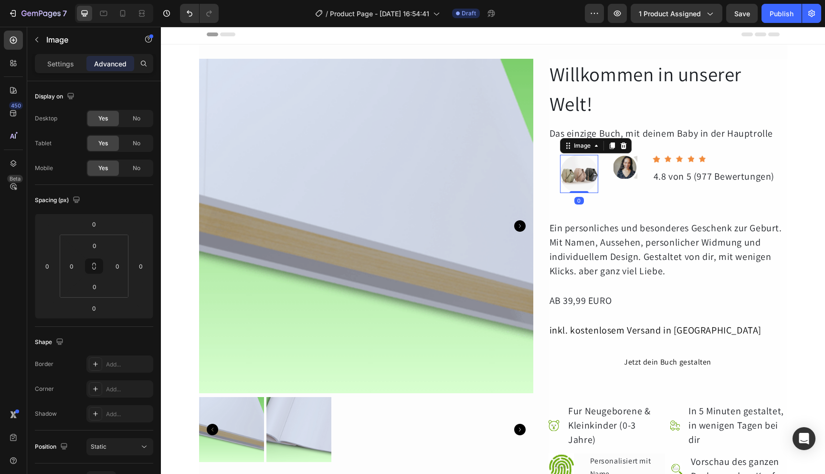
click at [586, 187] on img at bounding box center [579, 174] width 38 height 38
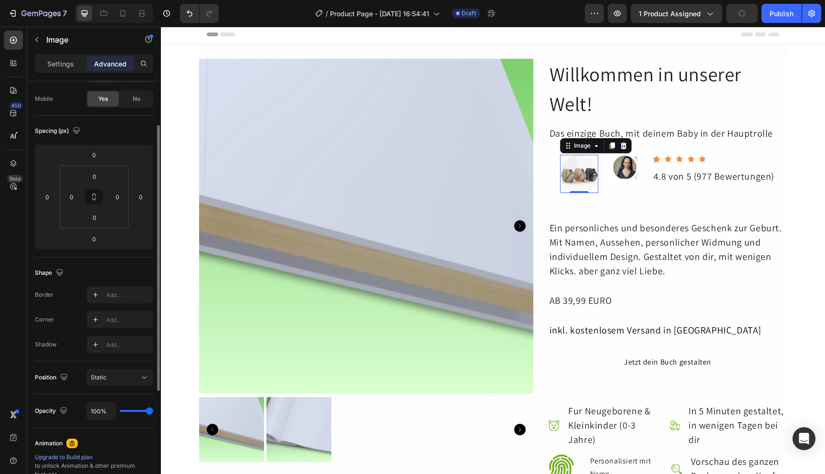
scroll to position [0, 0]
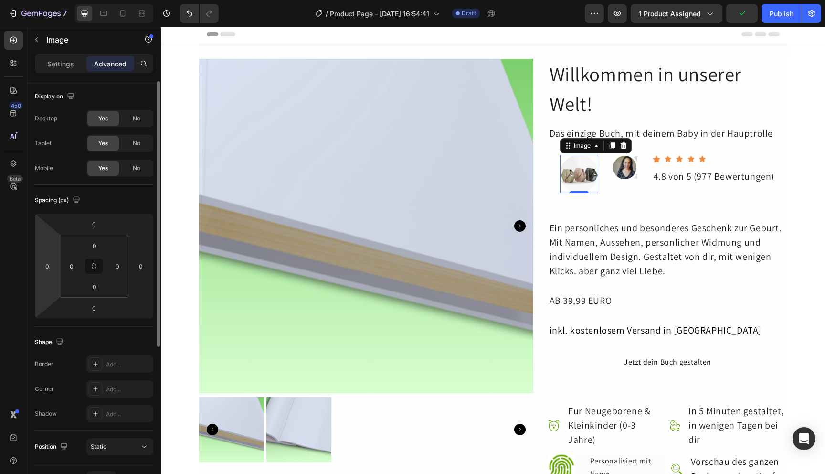
click at [52, 0] on html "7 / Product Page - [DATE] 16:54:41 Draft Preview 1 product assigned Publish 450…" at bounding box center [412, 0] width 825 height 0
click at [71, 68] on p "Settings" at bounding box center [60, 64] width 27 height 10
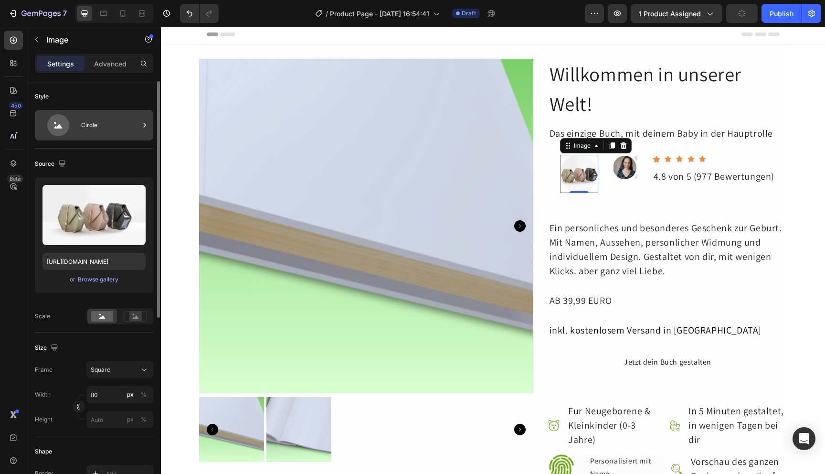
click at [99, 132] on div "Circle" at bounding box center [110, 125] width 58 height 22
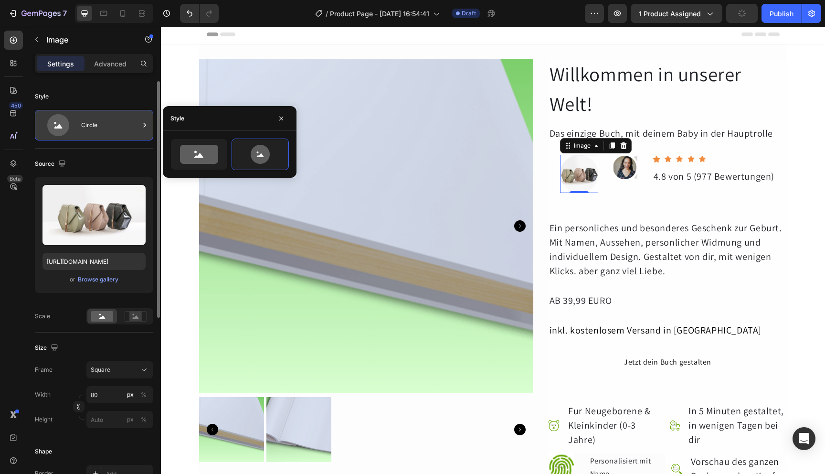
click at [99, 132] on div "Circle" at bounding box center [110, 125] width 58 height 22
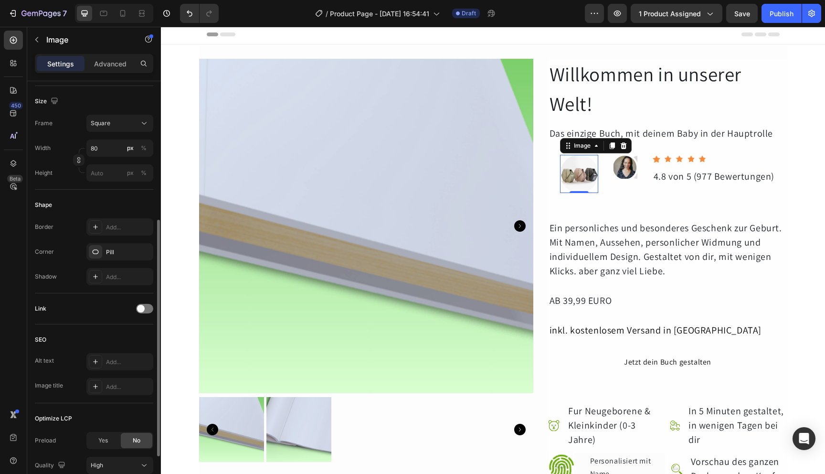
scroll to position [147, 0]
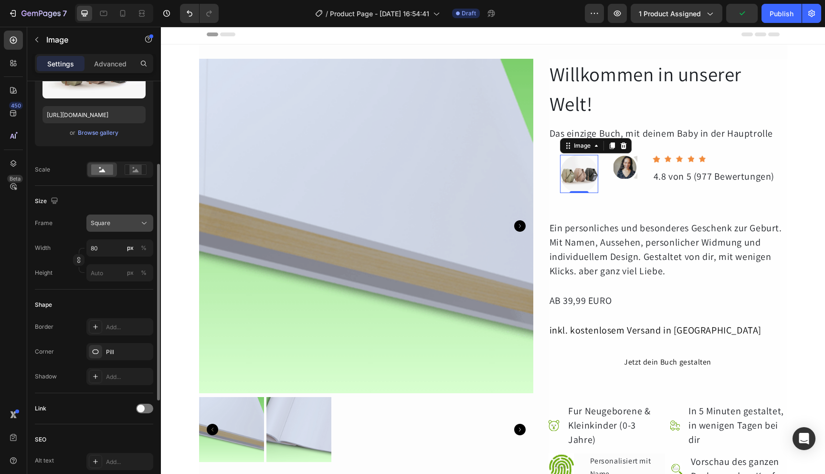
click at [145, 217] on button "Square" at bounding box center [119, 222] width 67 height 17
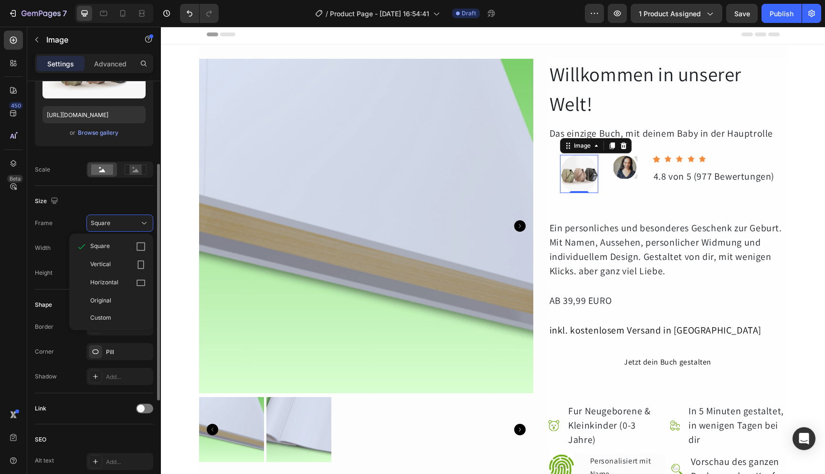
click at [65, 216] on div "Frame Square Square Vertical Horizontal Original Custom" at bounding box center [94, 222] width 118 height 17
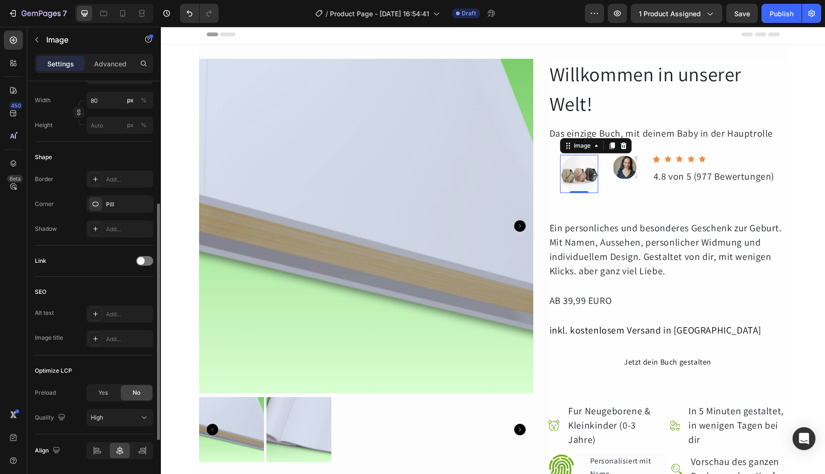
scroll to position [325, 0]
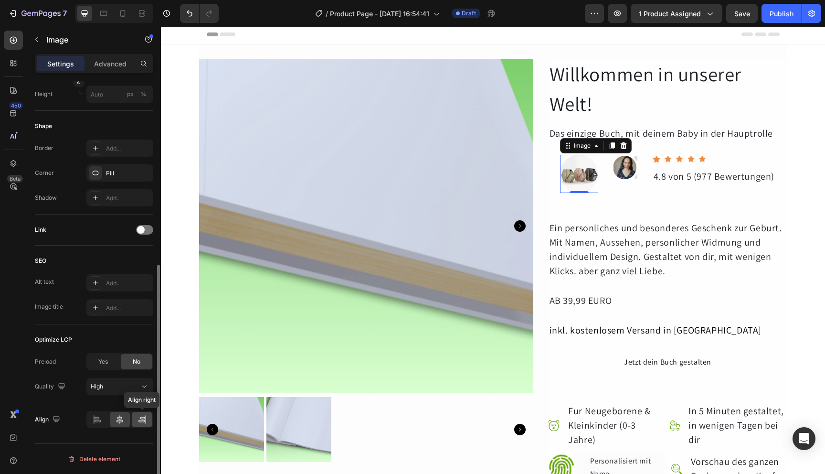
click at [142, 421] on icon at bounding box center [143, 420] width 10 height 10
click at [113, 421] on div at bounding box center [120, 419] width 21 height 15
click at [99, 423] on icon at bounding box center [98, 420] width 10 height 10
click at [121, 422] on icon at bounding box center [120, 420] width 10 height 10
click at [57, 420] on icon "button" at bounding box center [56, 419] width 6 height 6
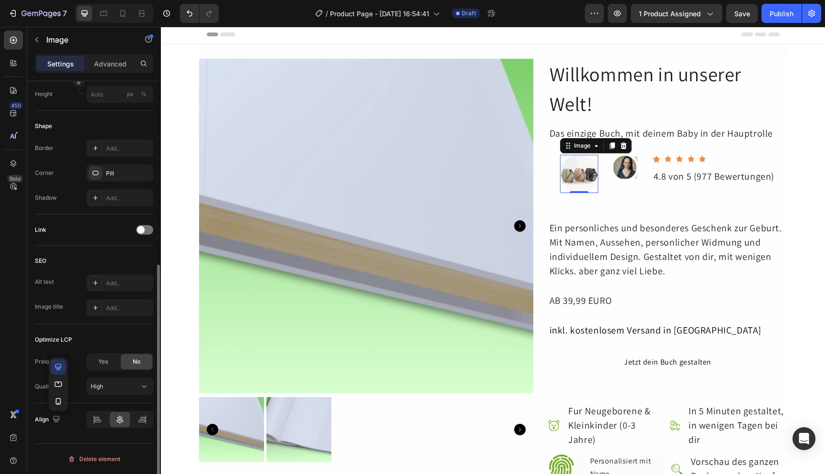
click at [75, 419] on div "Align" at bounding box center [94, 419] width 118 height 17
